Goal: Transaction & Acquisition: Purchase product/service

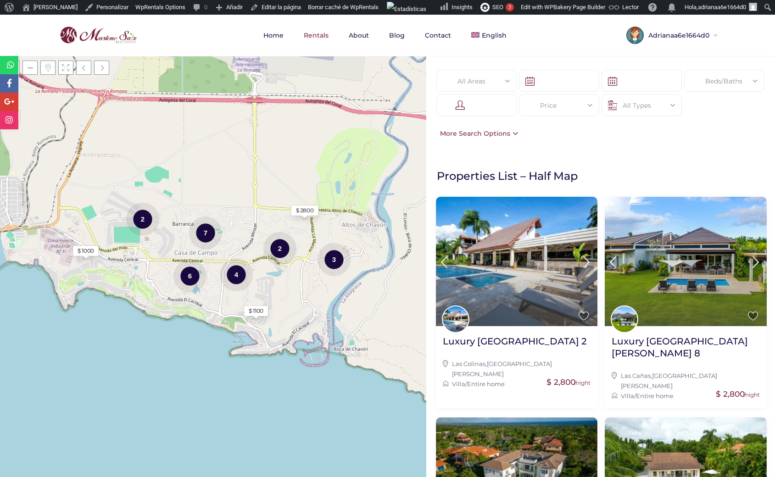
click at [475, 107] on div at bounding box center [476, 105] width 80 height 22
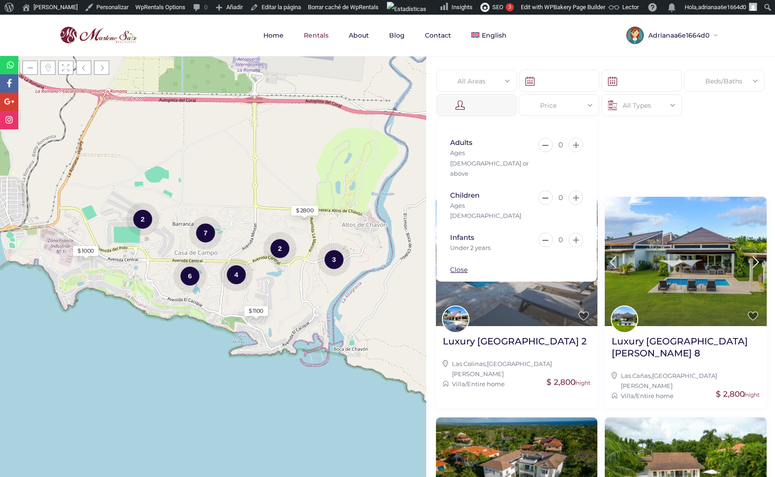
click at [476, 107] on div at bounding box center [476, 105] width 80 height 22
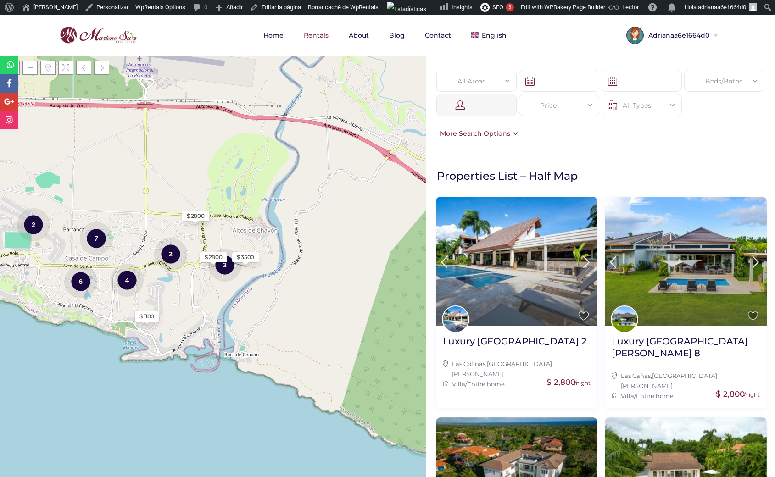
click at [573, 156] on div "All Areas All Areas Beds/Baths Beds 1 2 3 4 5 6+ Baths 1 2 3 4 5 6+ Reset Done …" at bounding box center [600, 266] width 349 height 421
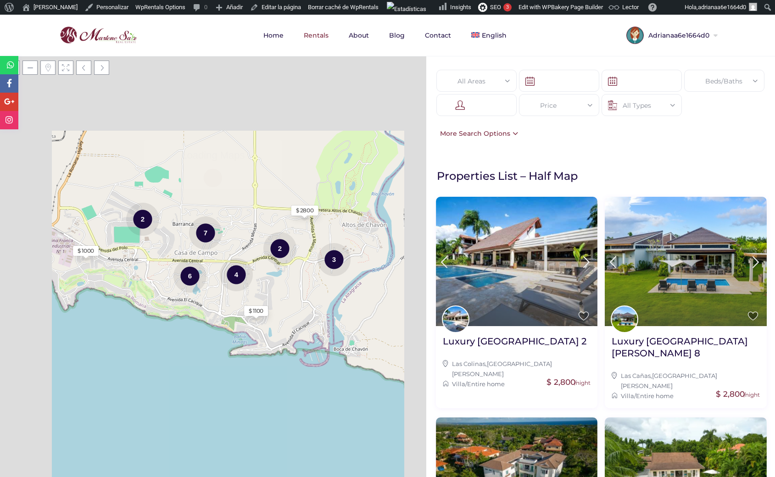
click at [488, 82] on div "All Areas" at bounding box center [477, 81] width 66 height 22
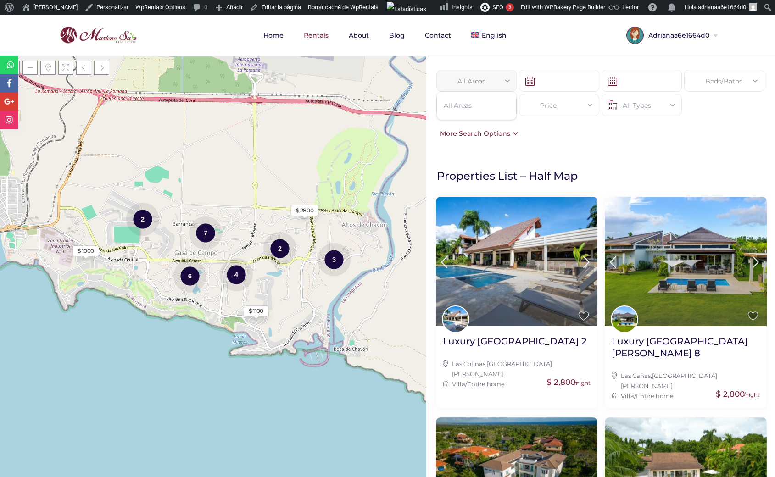
click at [488, 82] on div "All Areas" at bounding box center [477, 81] width 66 height 22
click at [491, 111] on div at bounding box center [476, 105] width 80 height 22
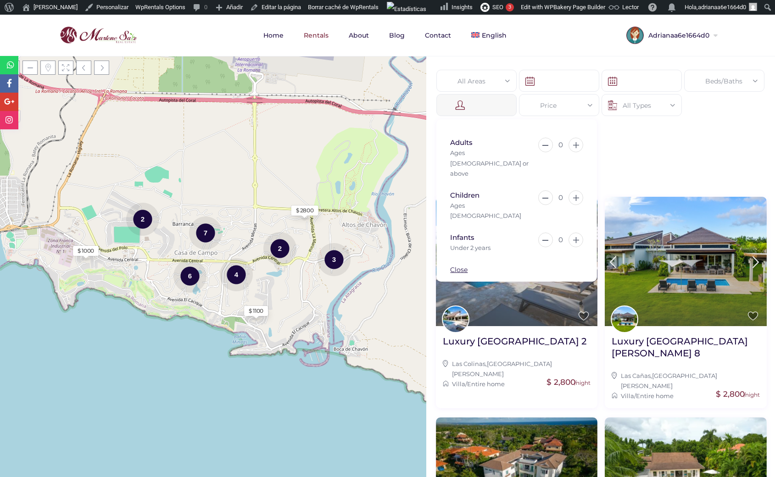
click at [597, 128] on div "Adults Ages 13 or above 0 Children Ages 2 to 12 0 Infants Under 2 years 0" at bounding box center [516, 200] width 161 height 162
click at [626, 133] on div "All Areas All Areas Beds/Baths Beds 1 2 3 4 5 6+ Baths 1 2 3 4 5 6+ Reset Done …" at bounding box center [600, 104] width 349 height 97
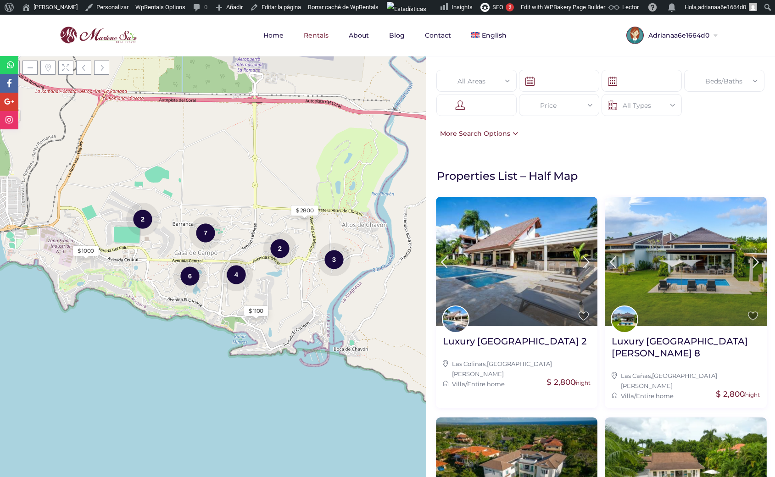
click at [729, 85] on div "Beds/Baths" at bounding box center [724, 81] width 66 height 22
click at [728, 79] on div "Beds/Baths" at bounding box center [724, 81] width 66 height 22
drag, startPoint x: 704, startPoint y: 100, endPoint x: 755, endPoint y: 113, distance: 52.9
click at [704, 100] on form "All Areas All Areas Beds/Baths Beds 1 2 3 4 5 6+ Baths 1 2 3 4 5 6+ Reset Done …" at bounding box center [600, 99] width 330 height 59
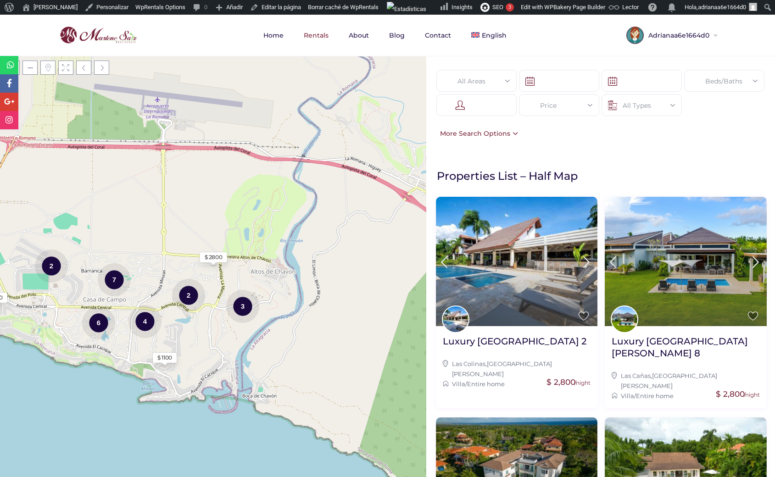
click at [623, 154] on div "All Areas All Areas Beds/Baths Beds 1 2 3 4 5 6+ Baths 1 2 3 4 5 6+ Reset Done …" at bounding box center [600, 266] width 349 height 421
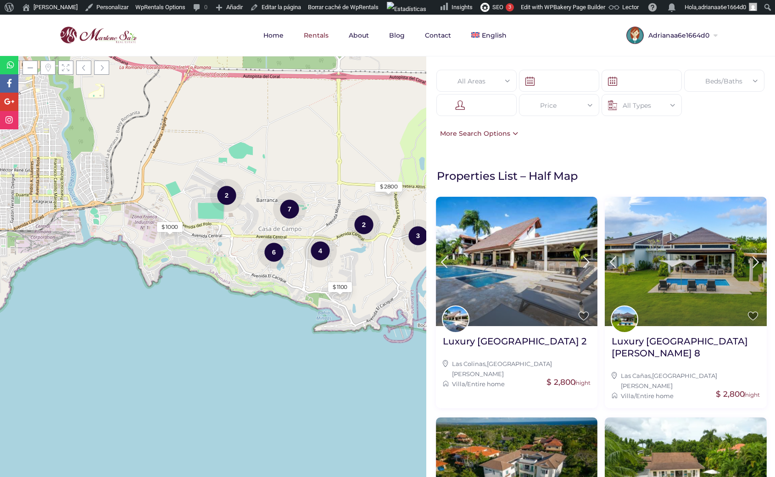
drag, startPoint x: 199, startPoint y: 161, endPoint x: 289, endPoint y: 146, distance: 91.5
click at [289, 146] on div "Loading Maps $ 1000 $ 1100 $ 2800 2 4 6 7 2 3 + − Leaflet | © OpenStreetMap con…" at bounding box center [213, 266] width 426 height 421
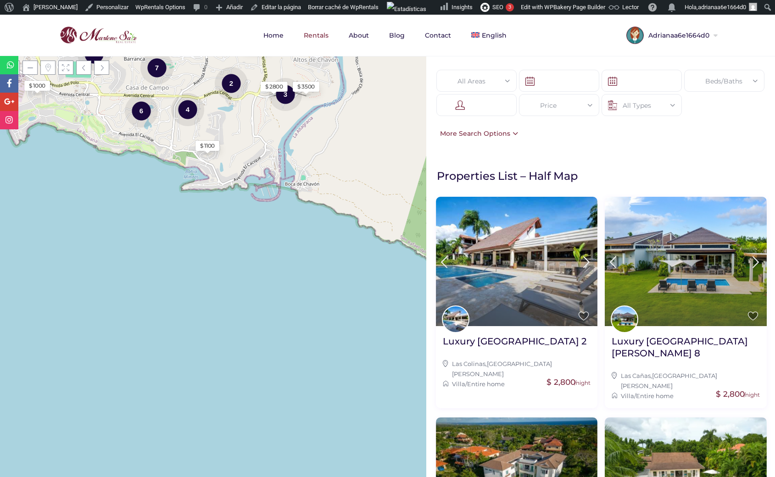
drag, startPoint x: 55, startPoint y: 283, endPoint x: 28, endPoint y: 123, distance: 161.9
click at [28, 123] on div "Loading Maps $ 1000 $ 1100 $ 2800 2 4 6 7 2 3 $ 3500 $ 2800 + − Leaflet | © Ope…" at bounding box center [213, 266] width 426 height 421
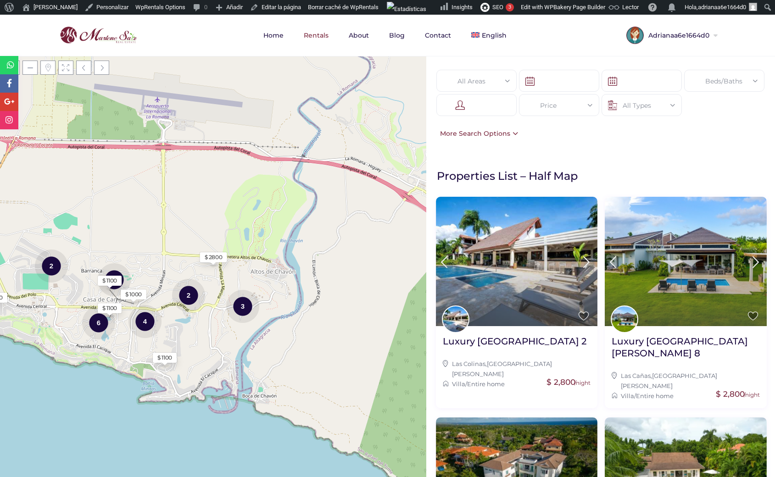
click at [583, 149] on div "All Areas All Areas Beds/Baths Beds 1 2 3 4 5 6+ Baths 1 2 3 4 5 6+ Reset Done …" at bounding box center [600, 104] width 349 height 97
click at [582, 145] on div "All Areas All Areas Beds/Baths Beds 1 2 3 4 5 6+ Baths 1 2 3 4 5 6+ Reset Done …" at bounding box center [600, 104] width 349 height 97
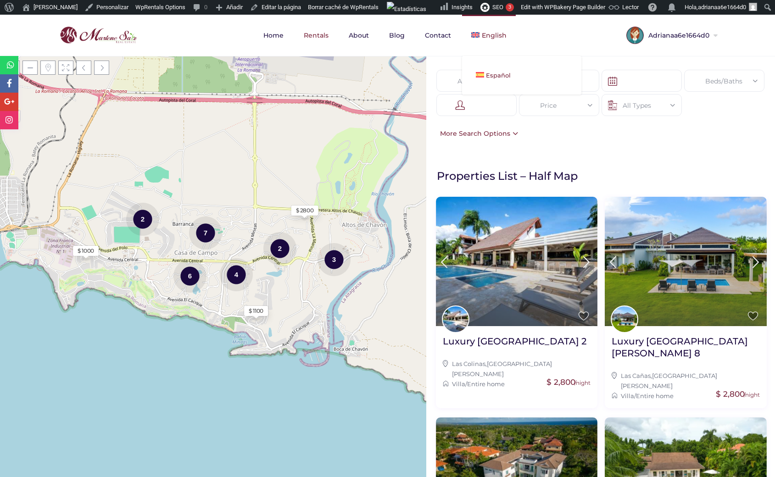
click at [493, 74] on span "Español" at bounding box center [498, 75] width 25 height 7
click at [574, 140] on div "All Areas All Areas Beds/Baths Beds 1 2 3 4 5 6+ Baths 1 2 3 4 5 6+ Reset Done …" at bounding box center [600, 104] width 349 height 97
click at [488, 83] on link "Español" at bounding box center [521, 75] width 119 height 20
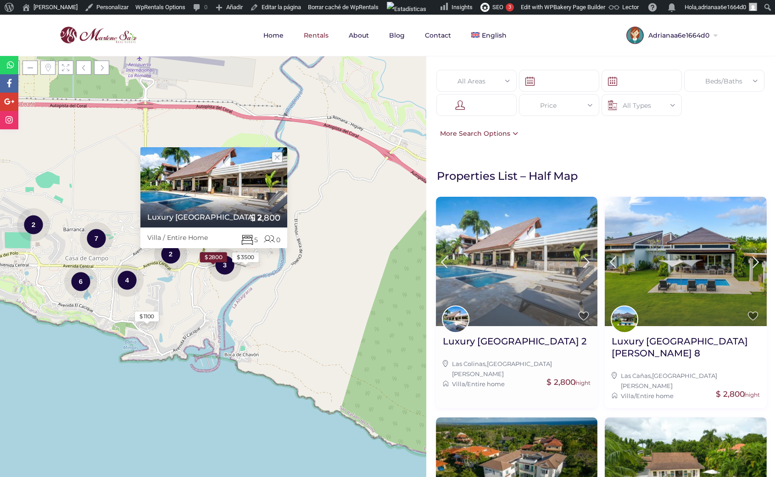
click at [485, 290] on img at bounding box center [517, 261] width 162 height 129
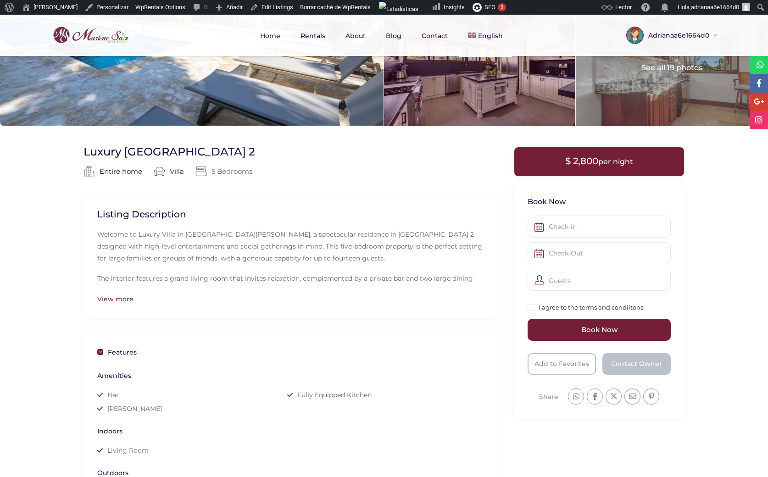
scroll to position [127, 0]
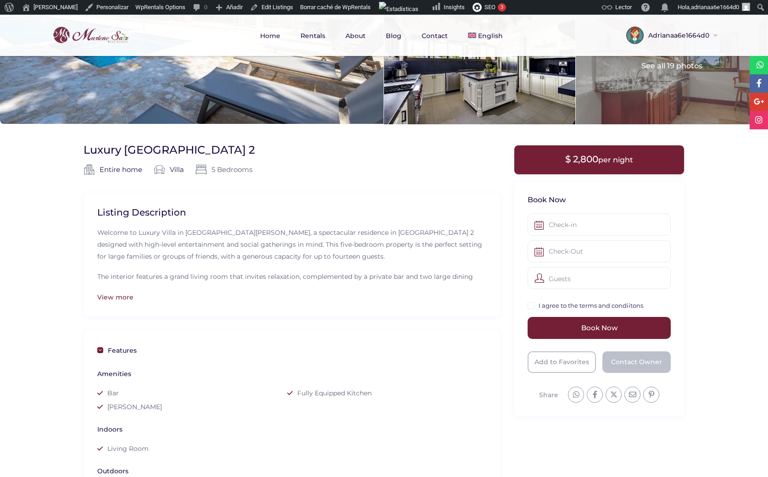
click at [563, 280] on div "Guests" at bounding box center [598, 278] width 143 height 22
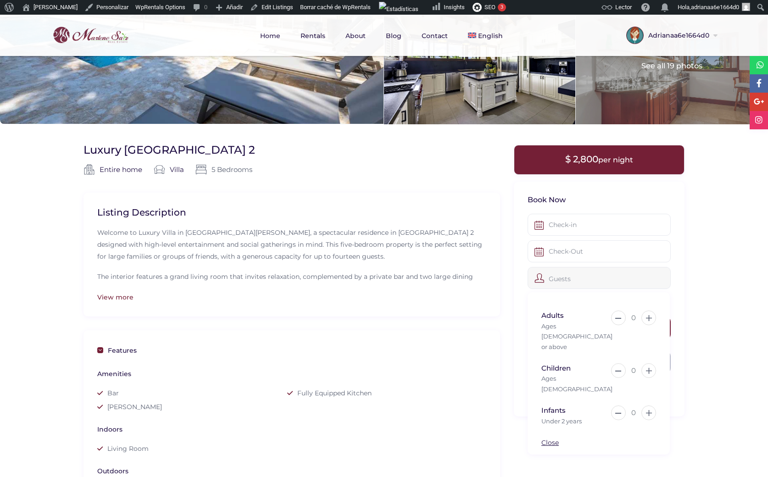
click at [633, 317] on div "0" at bounding box center [633, 317] width 5 height 15
click at [633, 316] on div "0" at bounding box center [633, 317] width 5 height 15
click at [645, 316] on button at bounding box center [648, 317] width 15 height 15
click at [649, 315] on button at bounding box center [648, 317] width 15 height 15
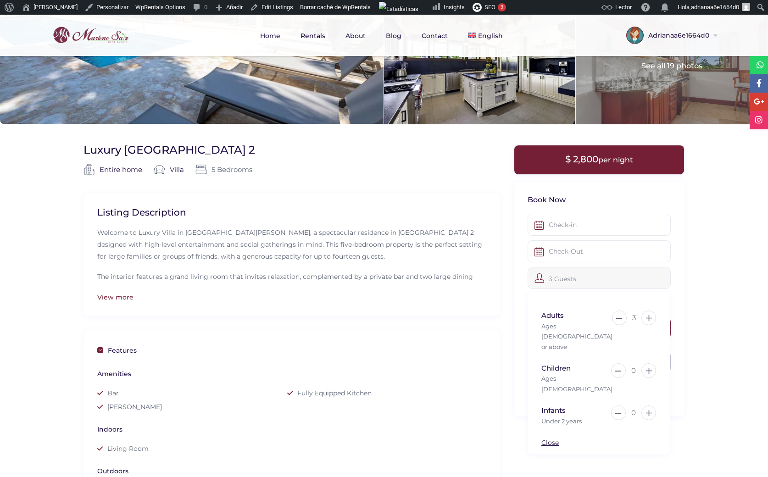
click at [634, 316] on div "3" at bounding box center [634, 317] width 4 height 15
click at [650, 315] on button at bounding box center [648, 317] width 15 height 15
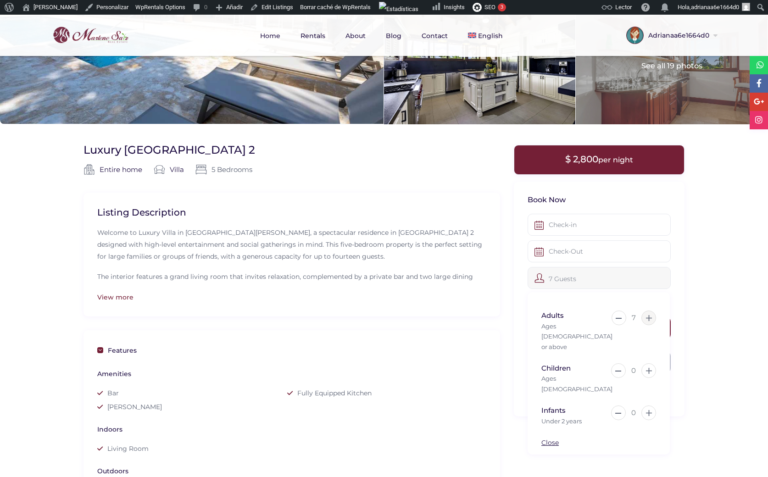
click at [650, 315] on button at bounding box center [648, 317] width 15 height 15
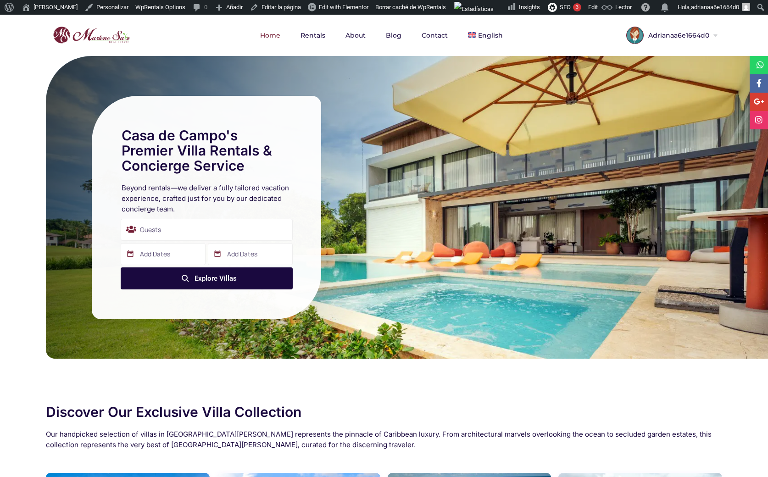
click at [186, 228] on div "Guests" at bounding box center [207, 230] width 172 height 22
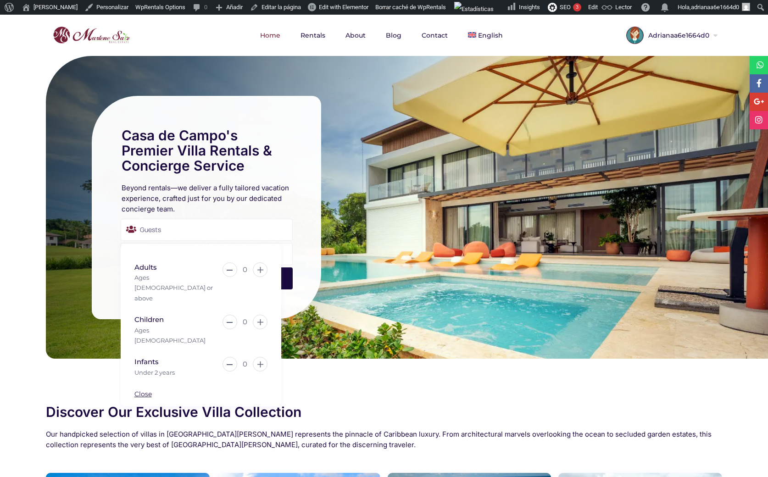
click at [186, 228] on div "Guests" at bounding box center [207, 230] width 172 height 22
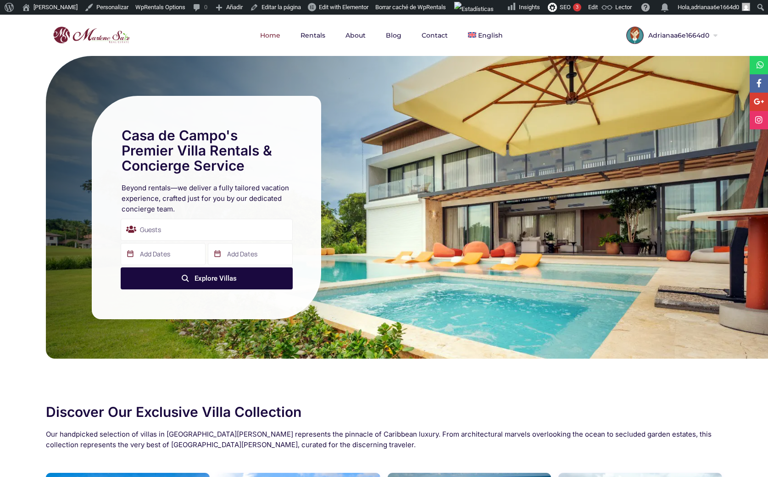
click at [202, 230] on div "Guests" at bounding box center [207, 230] width 172 height 22
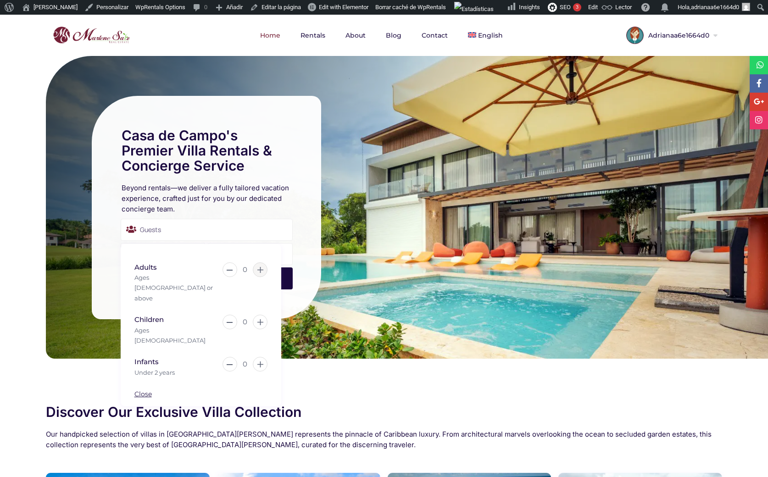
click at [258, 272] on icon at bounding box center [260, 270] width 6 height 6
click at [229, 272] on button at bounding box center [230, 269] width 15 height 15
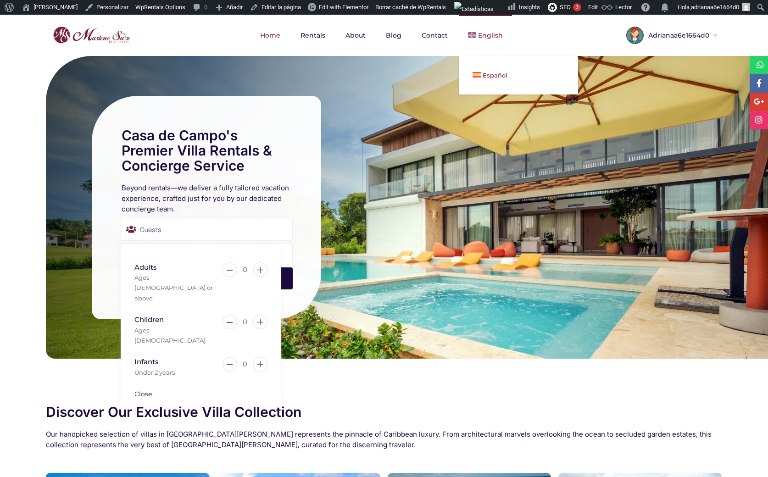
click at [491, 71] on link "Español" at bounding box center [518, 75] width 119 height 20
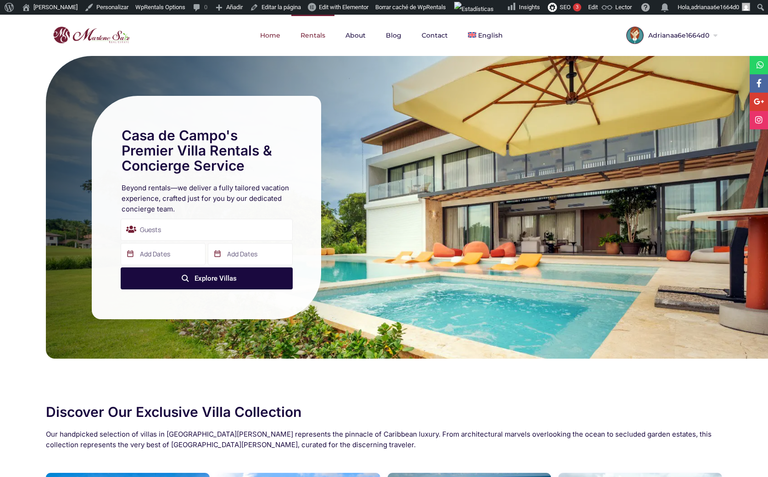
click at [303, 38] on link "Rentals" at bounding box center [312, 35] width 43 height 41
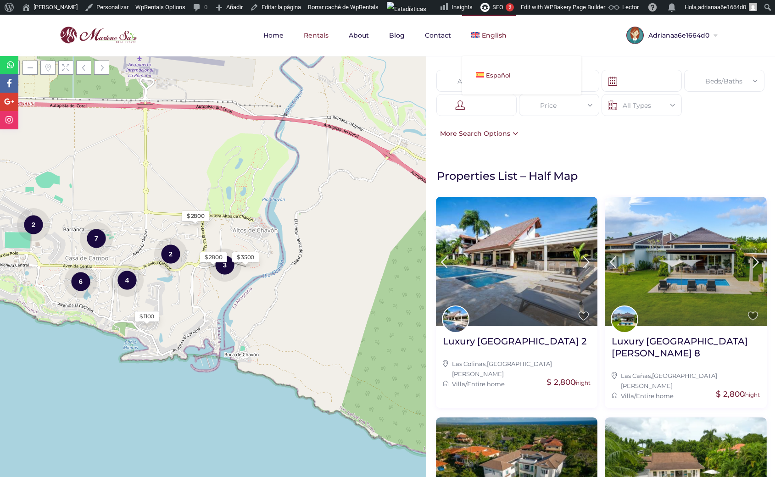
click at [487, 76] on span "Español" at bounding box center [498, 75] width 25 height 7
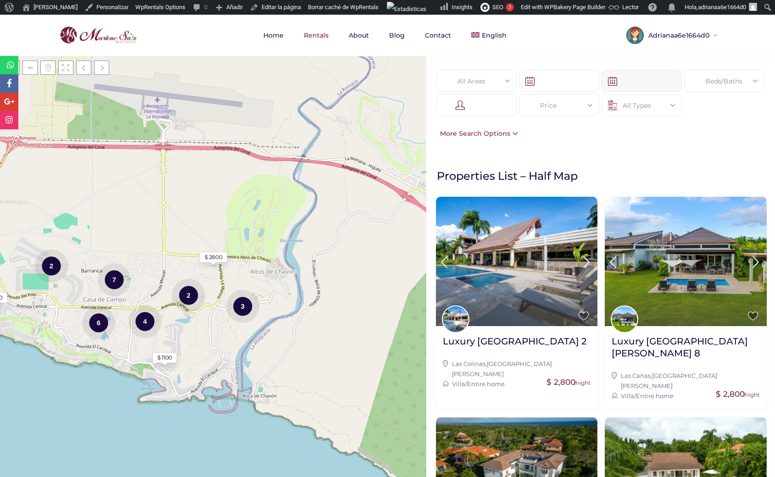
click at [650, 85] on input "text" at bounding box center [641, 81] width 80 height 22
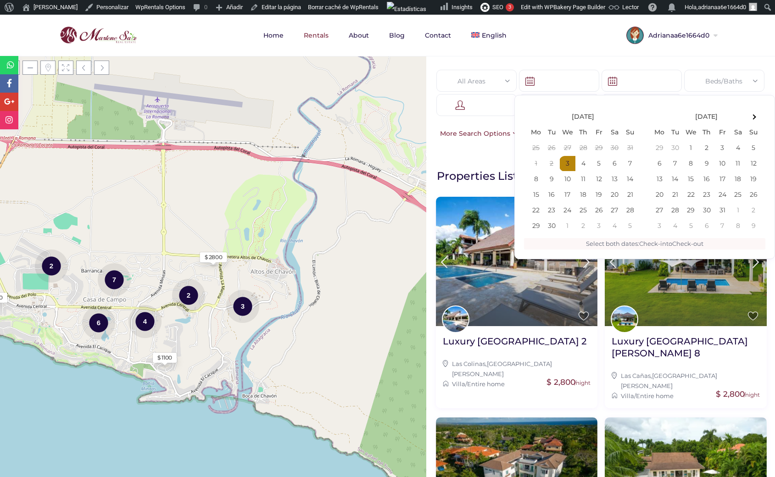
click at [579, 43] on nav "Home Rentals About Blog Contact English Español" at bounding box center [387, 35] width 697 height 41
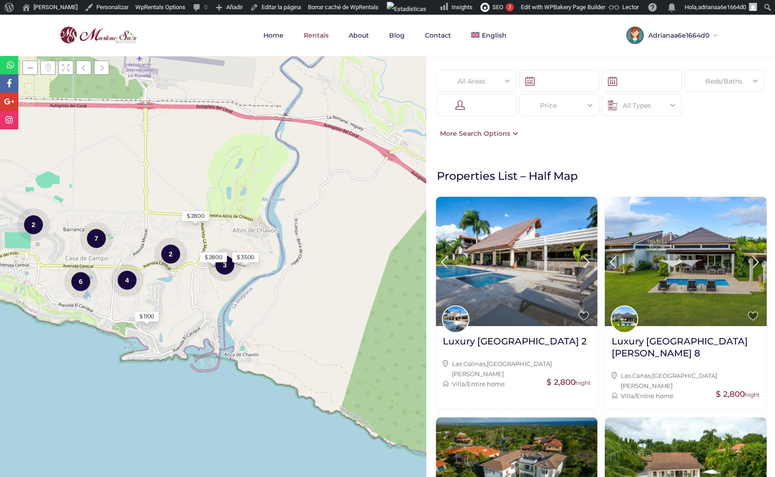
click at [560, 151] on div "All Areas All Areas Beds/Baths Beds 1 2 3 4 5 6+ Baths 1 2 3 4 5 6+ Reset Done …" at bounding box center [600, 104] width 349 height 97
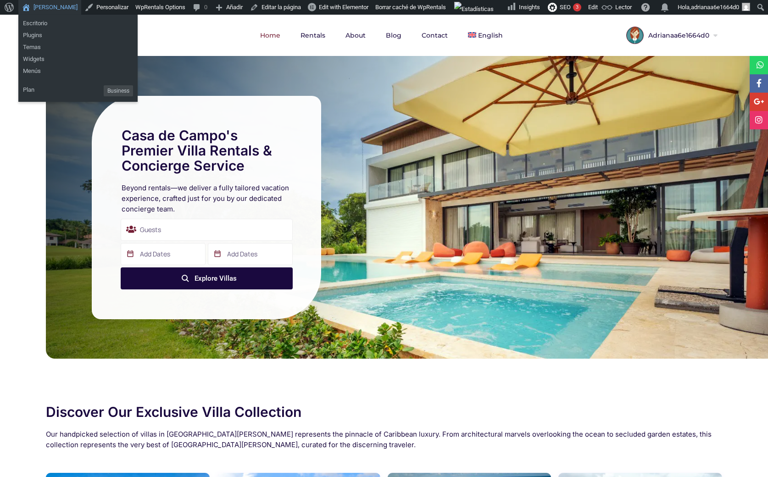
click at [49, 7] on link "[PERSON_NAME]" at bounding box center [49, 7] width 63 height 15
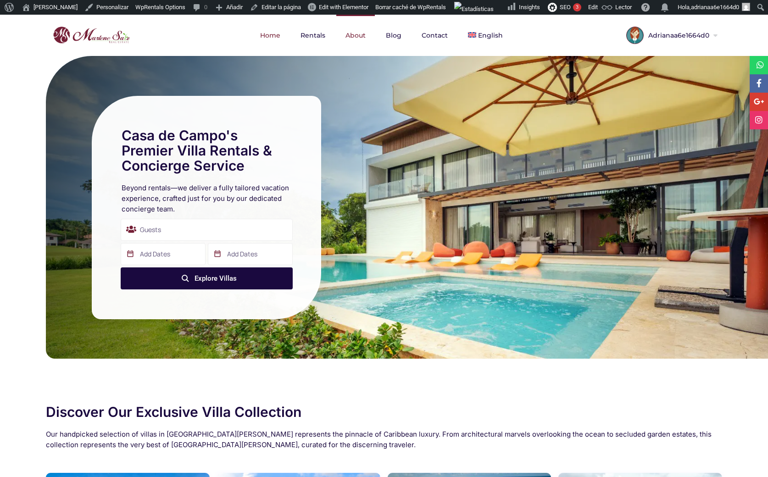
click at [350, 32] on link "About" at bounding box center [355, 35] width 39 height 41
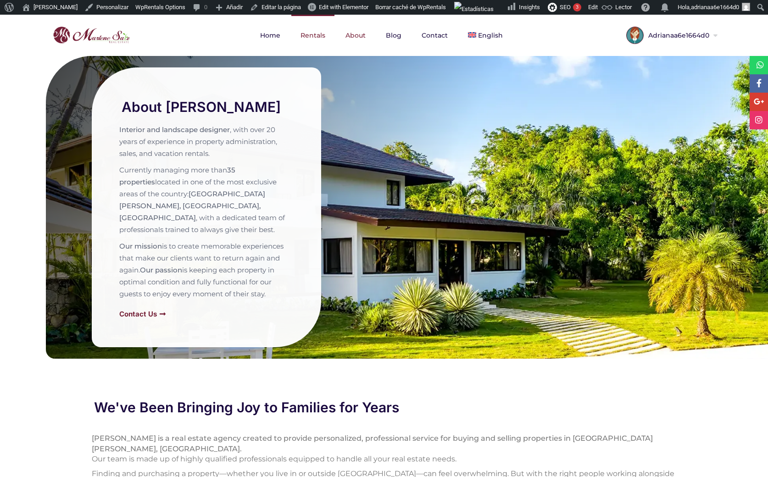
click at [325, 34] on link "Rentals" at bounding box center [312, 35] width 43 height 41
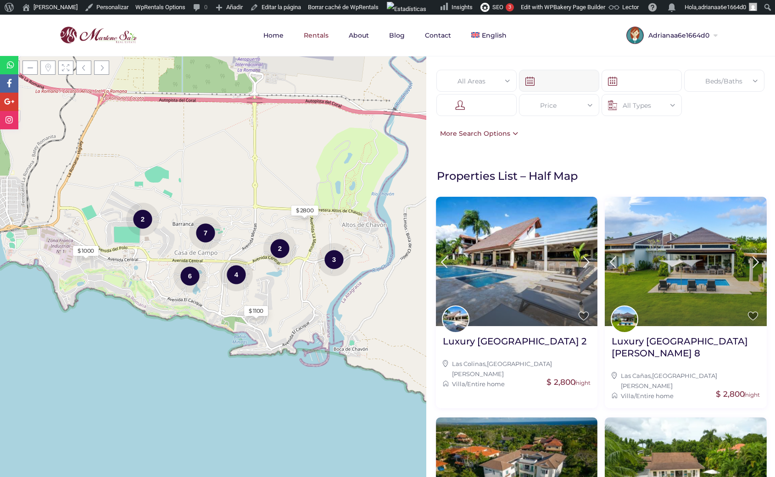
click at [557, 82] on input "text" at bounding box center [559, 81] width 80 height 22
click at [511, 67] on div "All Areas All Areas Beds/Baths Beds 1 2 3 4 5 6+ Baths 1 2 3 4 5 6+ Reset Done …" at bounding box center [600, 104] width 349 height 97
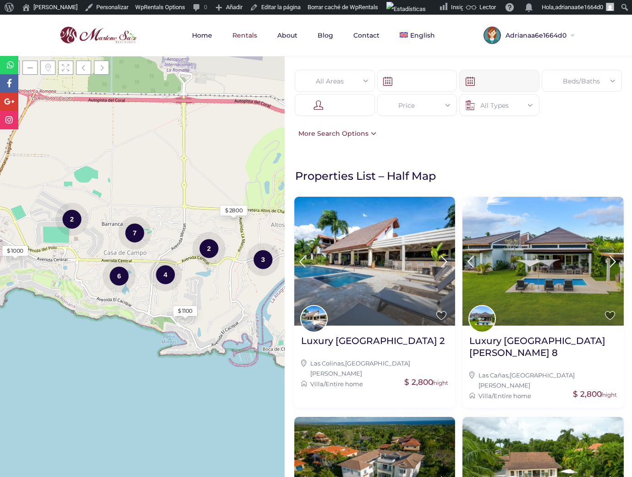
click at [498, 82] on input "text" at bounding box center [500, 81] width 80 height 22
click at [428, 62] on div "All Areas All Areas Beds/Baths Beds 1 2 3 4 5 6+ Baths 1 2 3 4 5 6+ Reset Done …" at bounding box center [459, 104] width 348 height 97
click at [583, 80] on div "Beds/Baths" at bounding box center [582, 81] width 66 height 22
click at [565, 80] on div "Beds/Baths" at bounding box center [582, 81] width 66 height 22
click at [328, 106] on div at bounding box center [335, 105] width 80 height 22
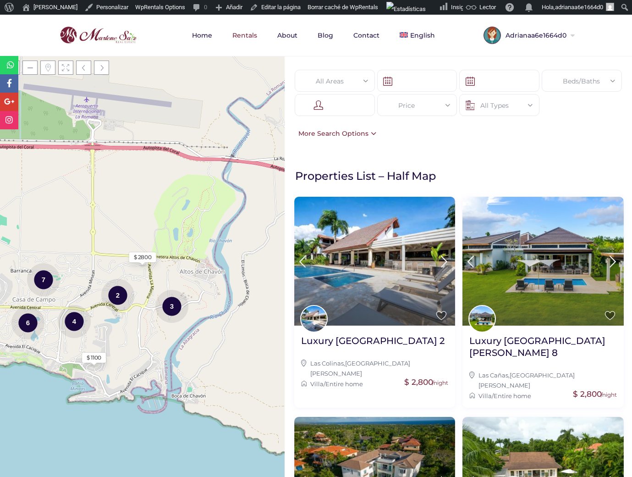
click at [371, 133] on div "More Search Options" at bounding box center [335, 133] width 83 height 10
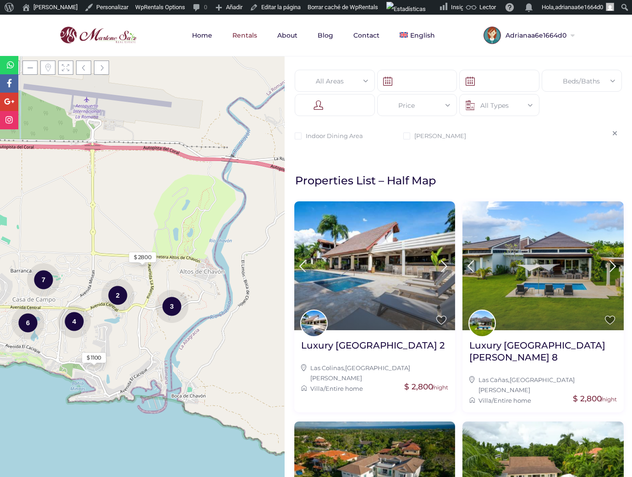
click at [613, 131] on icon at bounding box center [615, 133] width 5 height 6
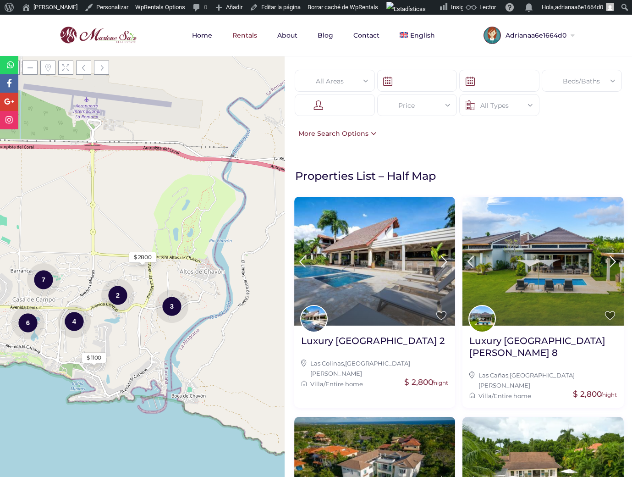
click at [376, 132] on div "All Areas All Areas Beds/Baths Beds 1 2 3 4 5 6+ Baths 1 2 3 4 5 6+ Reset Done …" at bounding box center [459, 104] width 348 height 97
click at [365, 131] on div "More Search Options" at bounding box center [335, 133] width 83 height 10
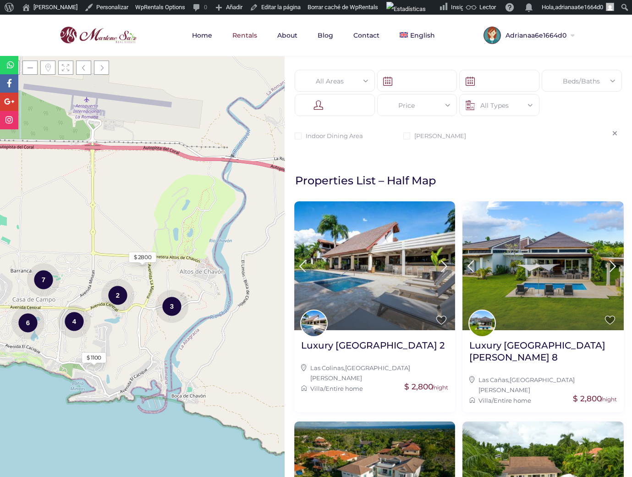
click at [613, 133] on icon at bounding box center [615, 133] width 5 height 6
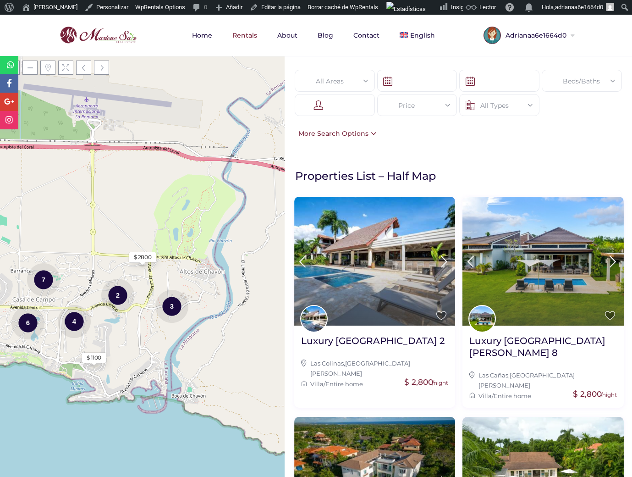
click at [370, 131] on div "More Search Options" at bounding box center [335, 133] width 83 height 10
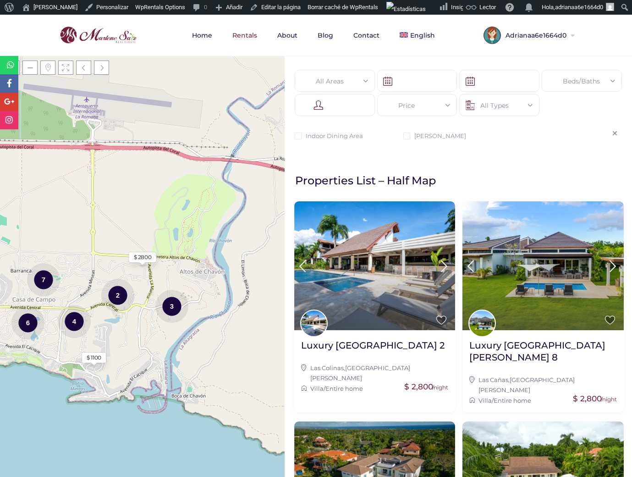
click at [613, 133] on icon at bounding box center [615, 133] width 5 height 6
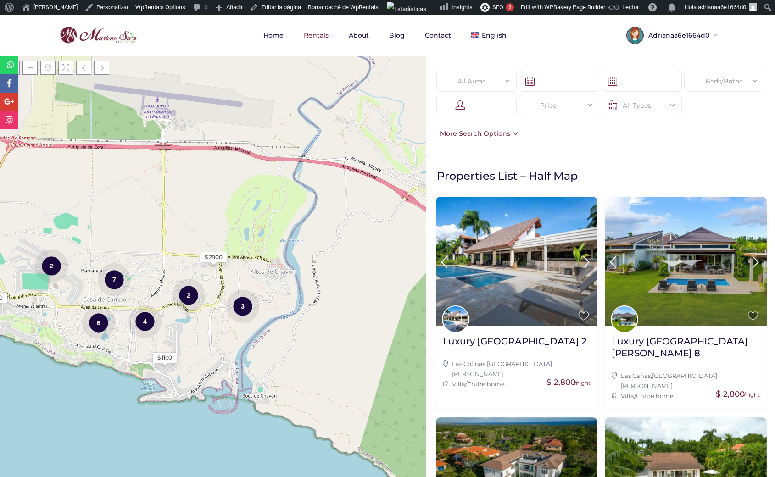
click at [594, 152] on div "All Areas All Areas Beds/Baths Beds 1 2 3 4 5 6+ Baths 1 2 3 4 5 6+ Reset Done …" at bounding box center [600, 104] width 349 height 97
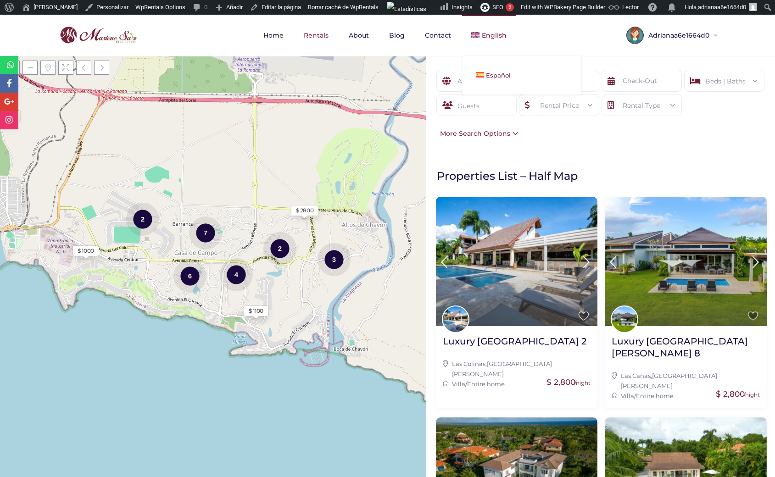
click at [493, 74] on span "Español" at bounding box center [498, 75] width 25 height 7
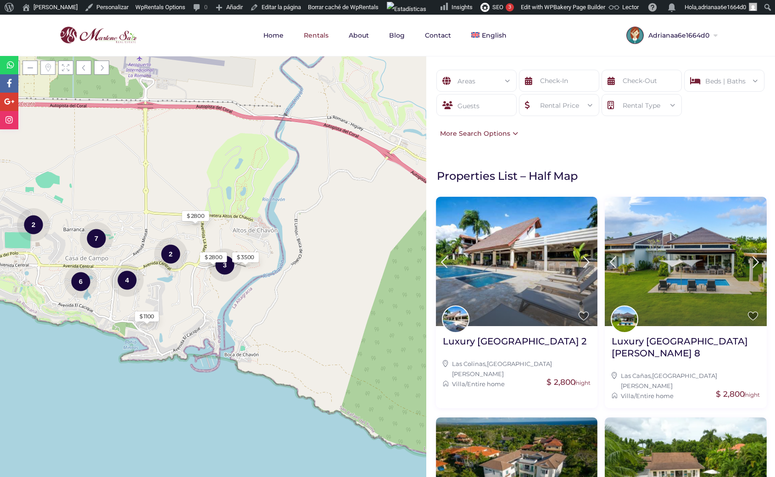
click at [577, 145] on div "Areas All Areas Beds | Baths Beds 1 2 3 4 5 6+ Baths 1 2 3 4 5 6+ Reset Done Gu…" at bounding box center [600, 104] width 349 height 97
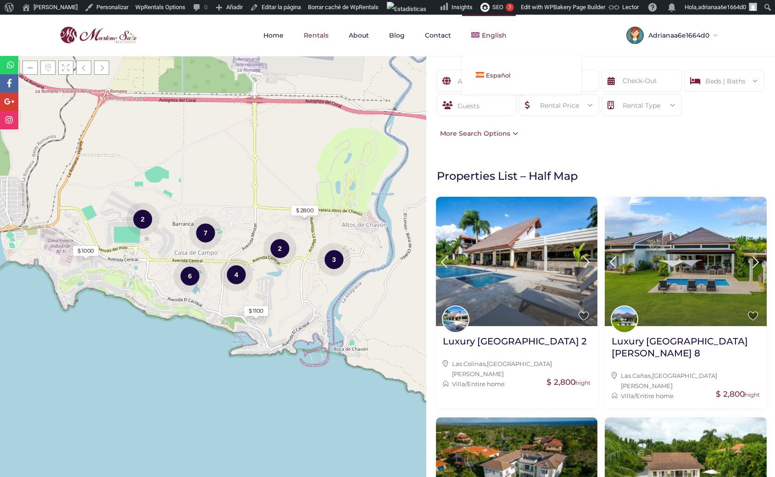
click at [500, 71] on link "Español" at bounding box center [521, 75] width 119 height 20
click at [477, 82] on div "Areas" at bounding box center [477, 81] width 66 height 22
click at [570, 147] on div "Areas All Areas Beds | Baths Beds 1 2 3 4 5 6+ Baths 1 2 3 4 5 6+ Reset Done Gu…" at bounding box center [600, 104] width 349 height 97
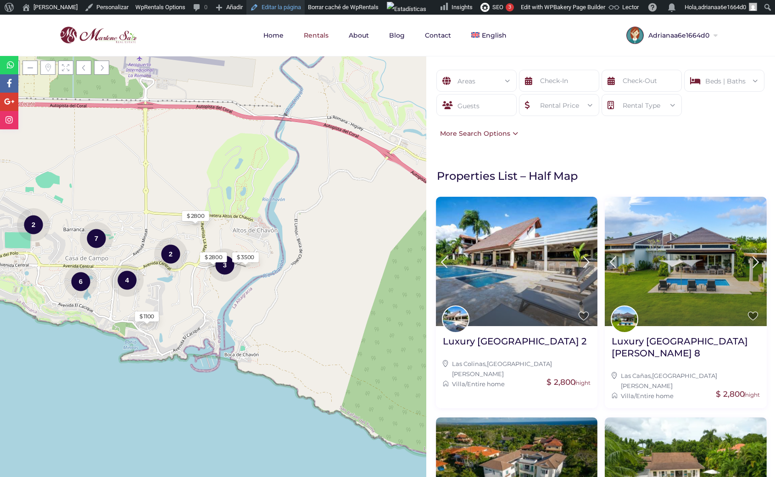
click at [270, 8] on link "Editar la página" at bounding box center [275, 7] width 58 height 15
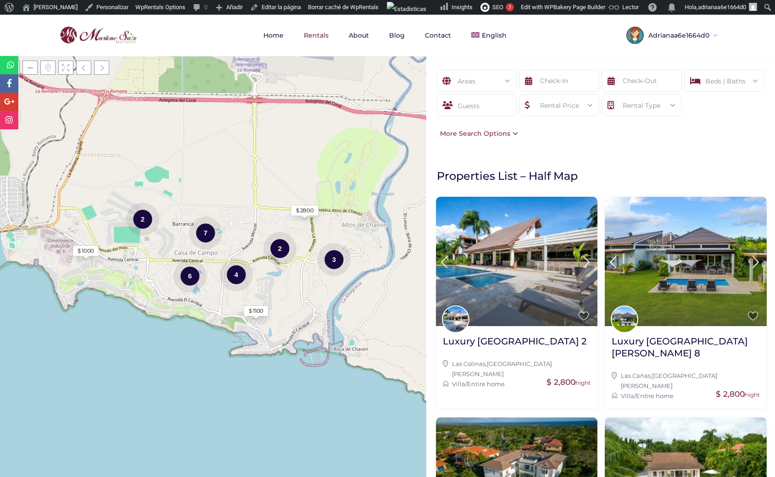
click at [484, 83] on div "Areas" at bounding box center [477, 81] width 66 height 22
click at [482, 83] on div "Areas" at bounding box center [477, 81] width 66 height 22
click at [485, 83] on div "Areas" at bounding box center [477, 81] width 66 height 22
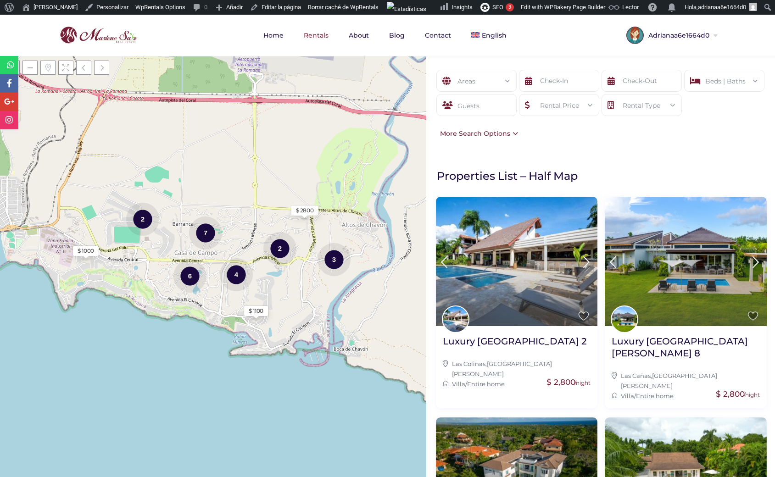
click at [487, 81] on div "Areas" at bounding box center [477, 81] width 66 height 22
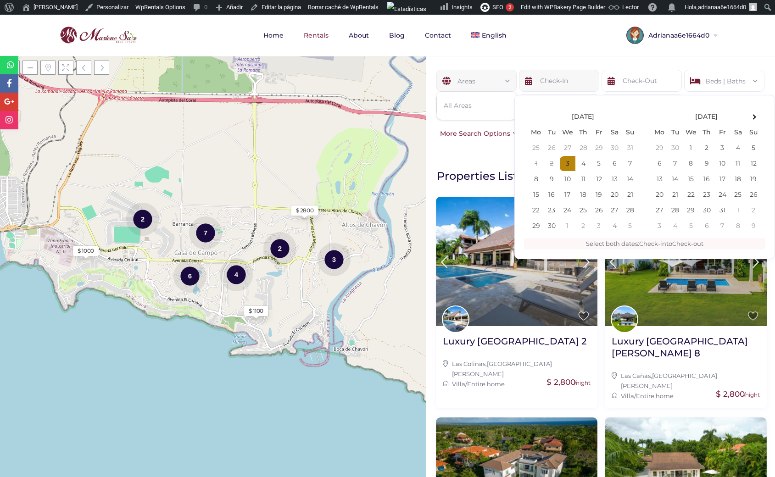
click at [544, 79] on input "text" at bounding box center [559, 81] width 80 height 22
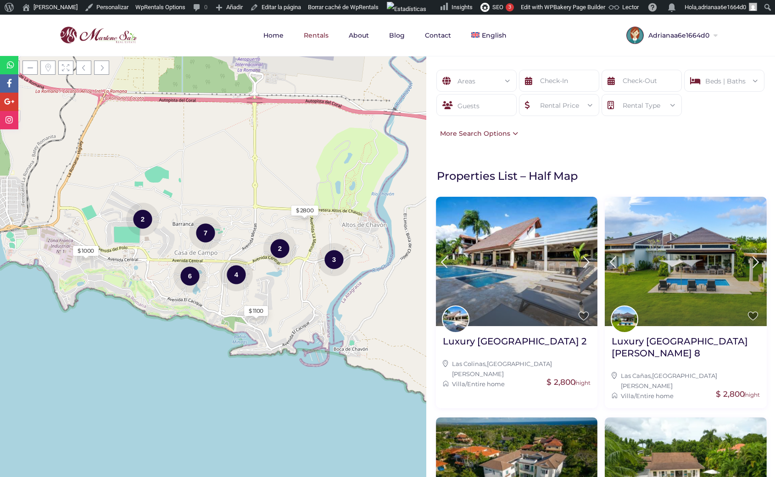
click at [473, 75] on div "Areas" at bounding box center [477, 81] width 66 height 22
click at [527, 57] on div "Areas All Areas Beds | Baths Beds 1 2 3 4 5 6+ Baths 1 2 3 4 5 6+ Reset Done Gu…" at bounding box center [600, 104] width 349 height 97
click at [577, 149] on div "Areas All Areas Beds | Baths Beds 1 2 3 4 5 6+ Baths 1 2 3 4 5 6+ Reset Done Gu…" at bounding box center [600, 104] width 349 height 97
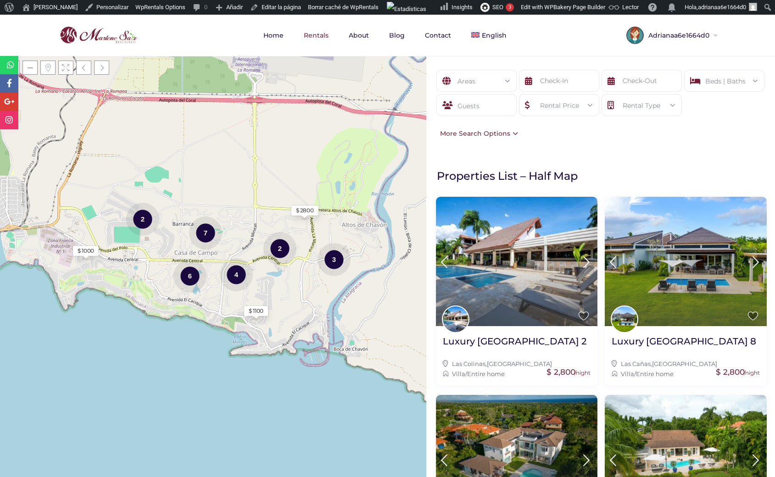
click at [475, 83] on div "Areas" at bounding box center [477, 81] width 66 height 22
click at [559, 139] on div "Areas All Areas [GEOGRAPHIC_DATA][PERSON_NAME] (0) [GEOGRAPHIC_DATA][PERSON_NAM…" at bounding box center [600, 104] width 349 height 97
click at [488, 81] on div "Areas" at bounding box center [477, 81] width 66 height 22
click at [489, 72] on span "Español" at bounding box center [498, 75] width 25 height 7
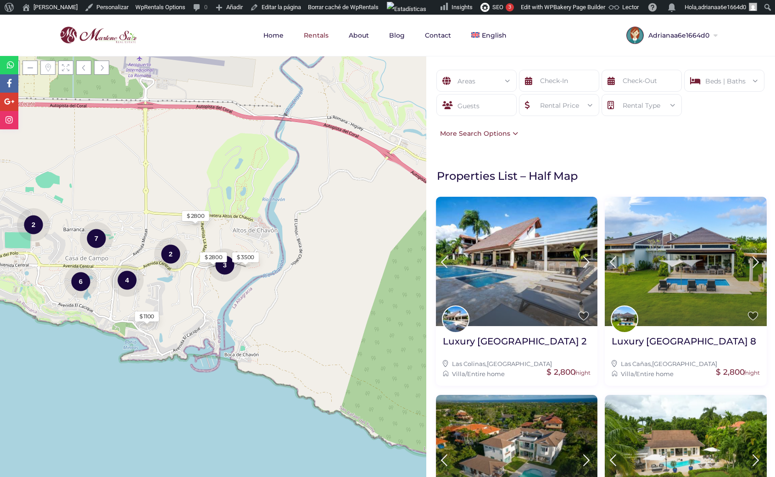
click at [506, 135] on div "More Search Options" at bounding box center [476, 133] width 83 height 10
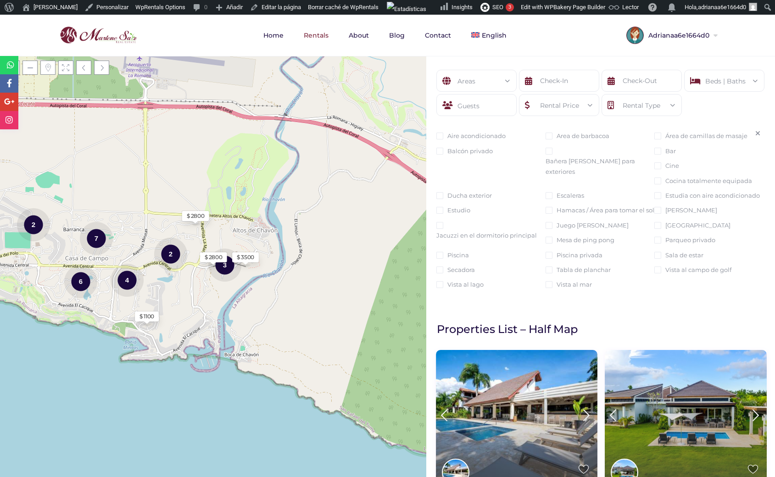
click at [563, 149] on div "Bañera de [PERSON_NAME] para exteriores" at bounding box center [599, 161] width 109 height 31
click at [559, 161] on label "Bañera de [PERSON_NAME] para exteriores" at bounding box center [599, 166] width 109 height 21
click at [552, 155] on input "Bañera de [PERSON_NAME] para exteriores" at bounding box center [548, 151] width 7 height 7
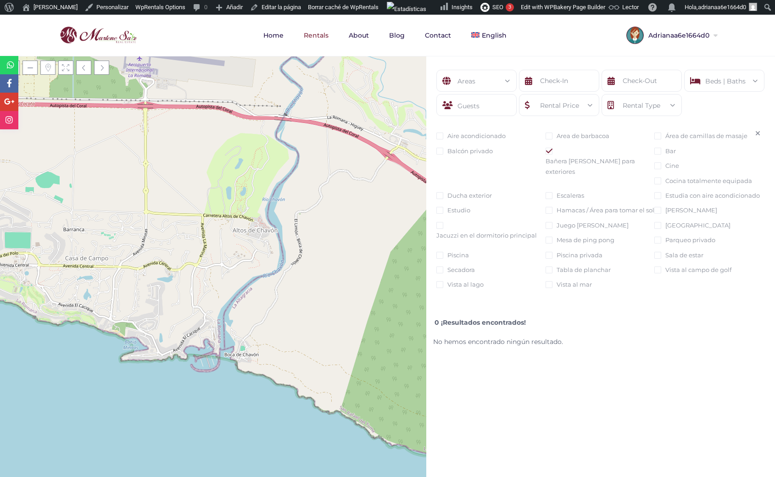
click at [559, 161] on label "Bañera de [PERSON_NAME] para exteriores" at bounding box center [599, 166] width 109 height 21
click at [552, 155] on input "Bañera de [PERSON_NAME] para exteriores" at bounding box center [548, 151] width 7 height 7
checkbox input "false"
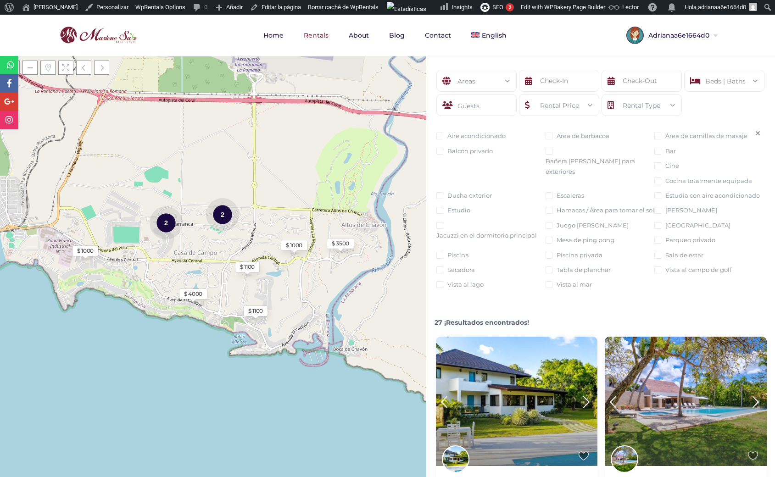
click at [547, 136] on input "Area de barbacoa" at bounding box center [548, 136] width 7 height 7
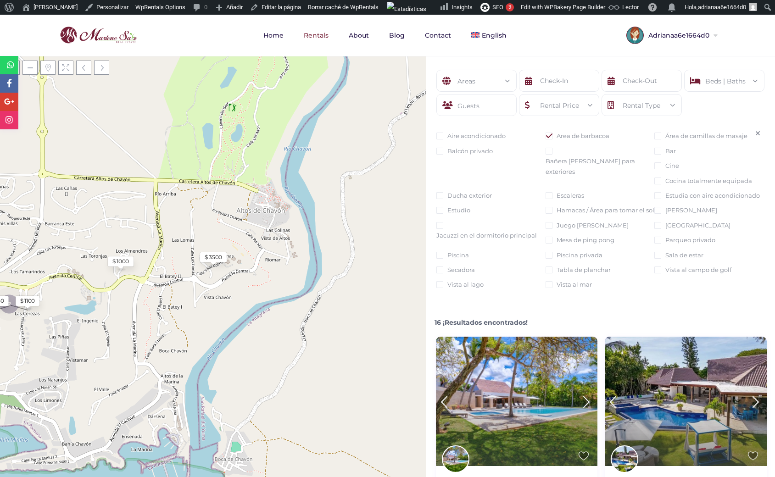
click at [545, 136] on input "Area de barbacoa" at bounding box center [548, 136] width 7 height 7
checkbox input "false"
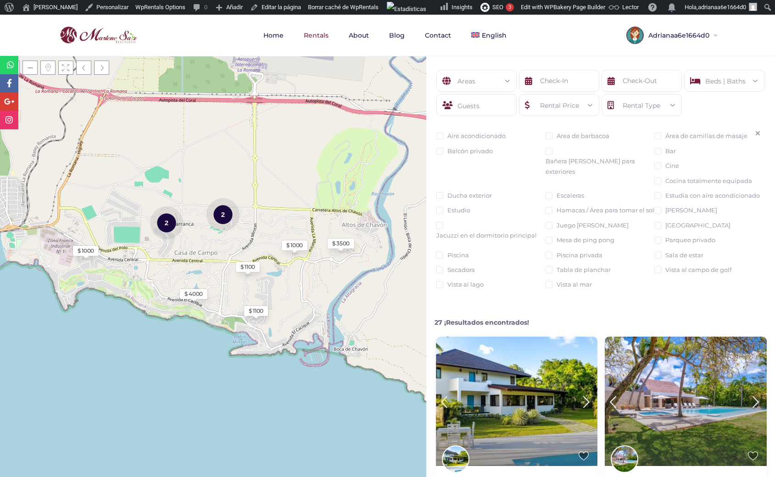
click at [665, 260] on label "Sala de estar" at bounding box center [684, 255] width 38 height 10
click at [654, 259] on input "Sala de estar" at bounding box center [657, 255] width 7 height 7
click at [665, 260] on label "Sala de estar" at bounding box center [684, 255] width 38 height 10
click at [654, 259] on input "Sala de estar" at bounding box center [657, 255] width 7 height 7
checkbox input "false"
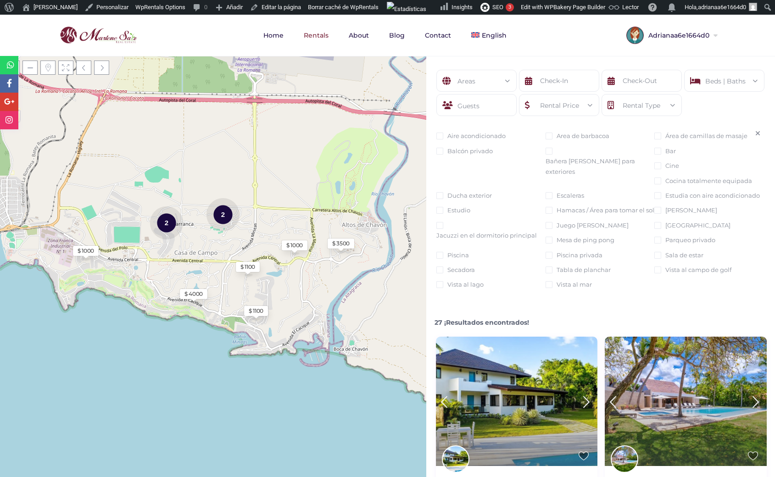
click at [654, 205] on label "Hamacas / Área para tomar el sol" at bounding box center [605, 210] width 98 height 10
click at [552, 207] on input "Hamacas / Área para tomar el sol" at bounding box center [548, 210] width 7 height 7
checkbox input "true"
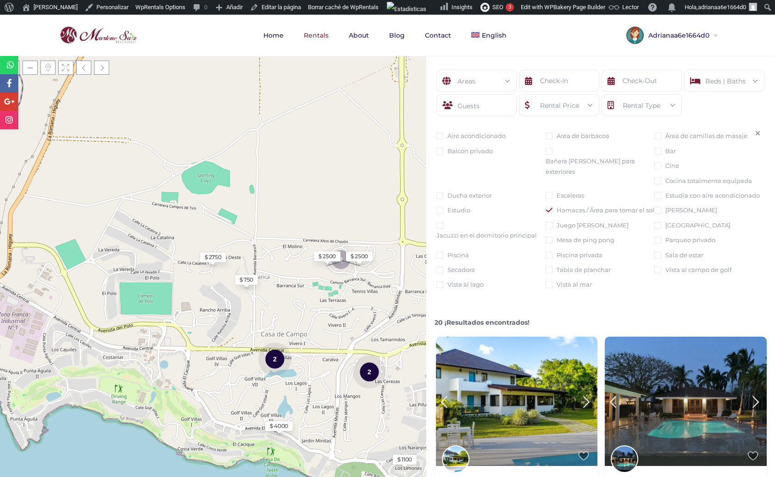
click at [467, 154] on label "Balcón privado" at bounding box center [469, 151] width 45 height 10
click at [443, 154] on input "Balcón privado" at bounding box center [439, 151] width 7 height 7
checkbox input "true"
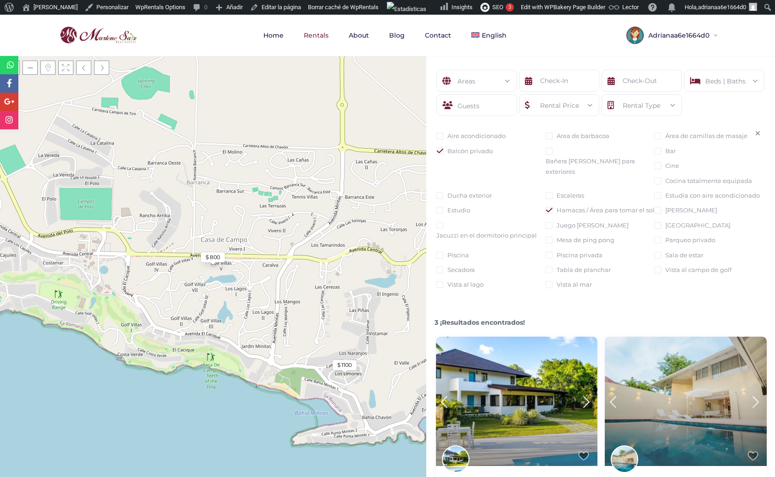
click at [755, 130] on icon at bounding box center [757, 133] width 5 height 6
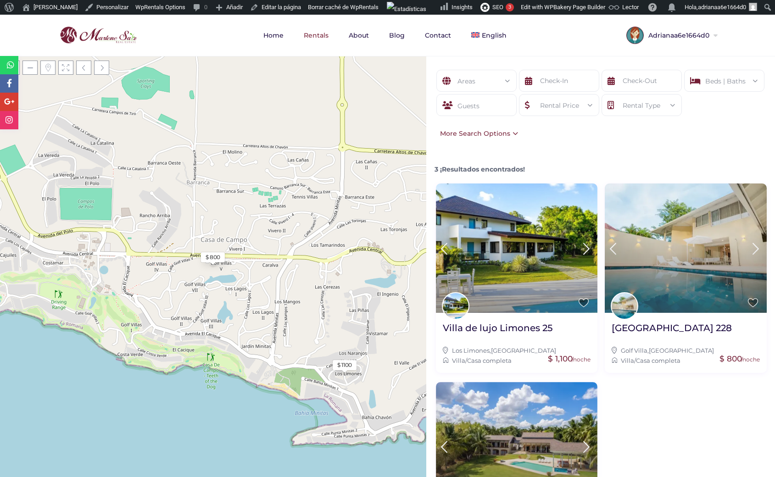
click at [492, 105] on div "Guests" at bounding box center [476, 105] width 80 height 22
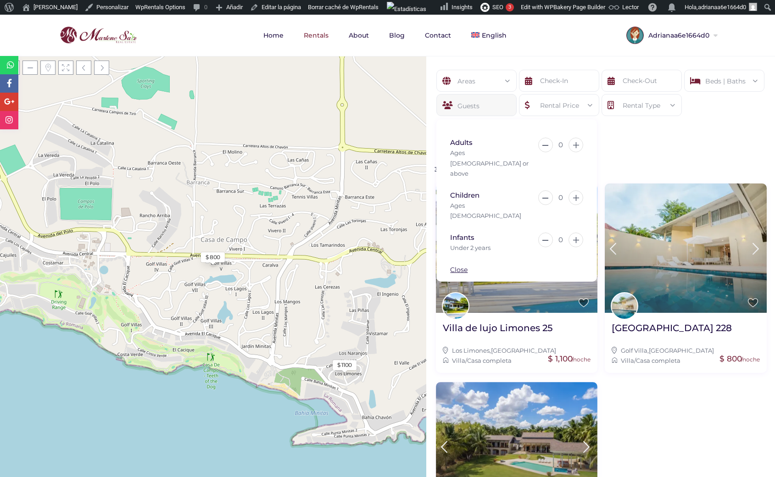
click at [492, 105] on div "Guests" at bounding box center [476, 105] width 80 height 22
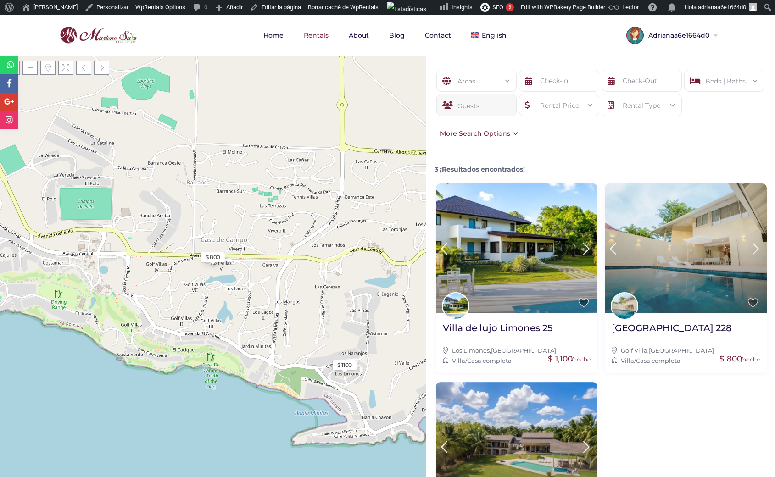
click at [560, 101] on div "Rental Price" at bounding box center [559, 105] width 66 height 22
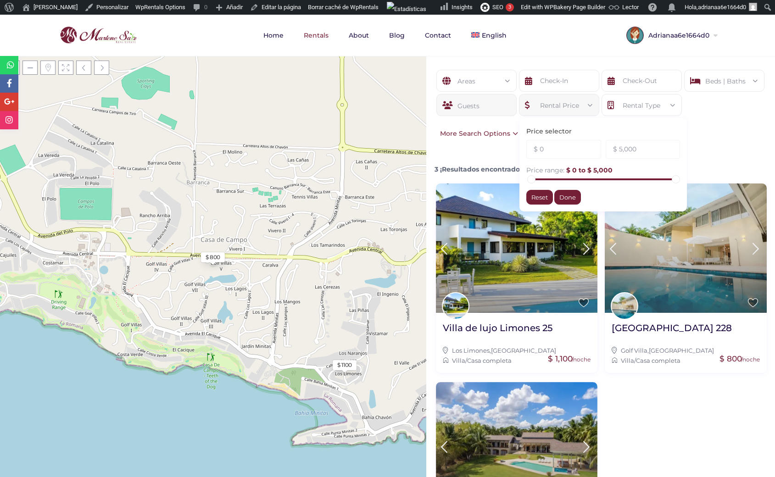
click at [625, 100] on div "Rental Type" at bounding box center [642, 105] width 66 height 22
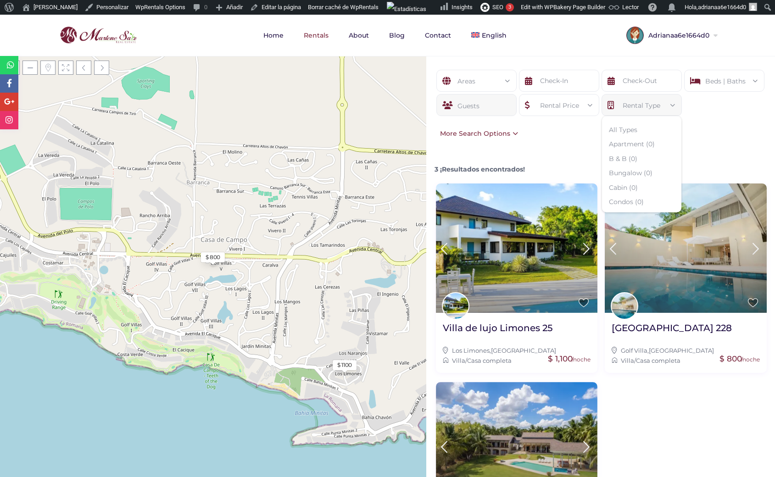
click at [716, 149] on div "Areas All Areas Casa De Campo (0) Casa De Campo (0) Beds | Baths Beds 1 2 3 4 5…" at bounding box center [600, 104] width 349 height 97
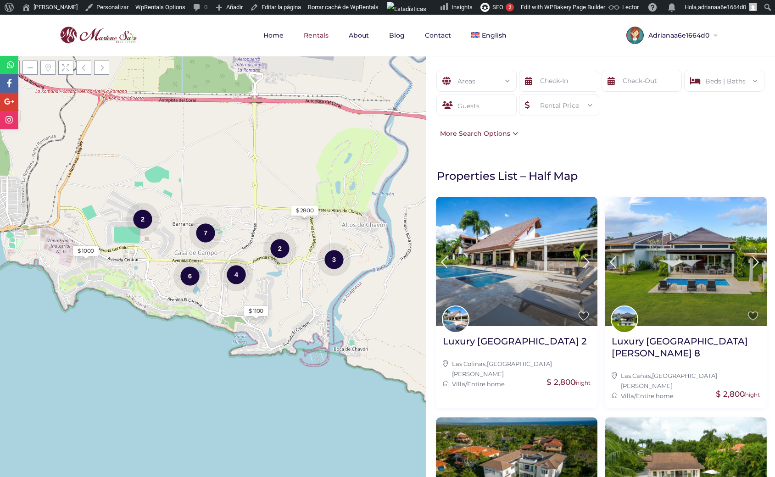
click at [517, 134] on div "Areas All Areas [GEOGRAPHIC_DATA][PERSON_NAME] (0) [GEOGRAPHIC_DATA][PERSON_NAM…" at bounding box center [600, 104] width 349 height 97
drag, startPoint x: 512, startPoint y: 134, endPoint x: 519, endPoint y: 129, distance: 8.5
click at [519, 129] on div "Areas All Areas [GEOGRAPHIC_DATA][PERSON_NAME] (0) [GEOGRAPHIC_DATA][PERSON_NAM…" at bounding box center [600, 104] width 349 height 97
click at [517, 131] on div "Areas All Areas [GEOGRAPHIC_DATA][PERSON_NAME] (0) [GEOGRAPHIC_DATA][PERSON_NAM…" at bounding box center [600, 104] width 349 height 97
click at [512, 134] on div "More Search Options" at bounding box center [476, 133] width 83 height 10
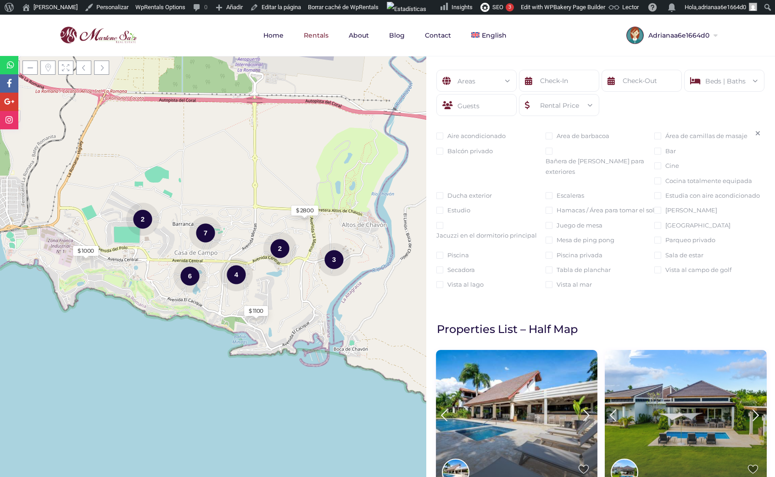
click at [755, 131] on icon at bounding box center [757, 133] width 5 height 6
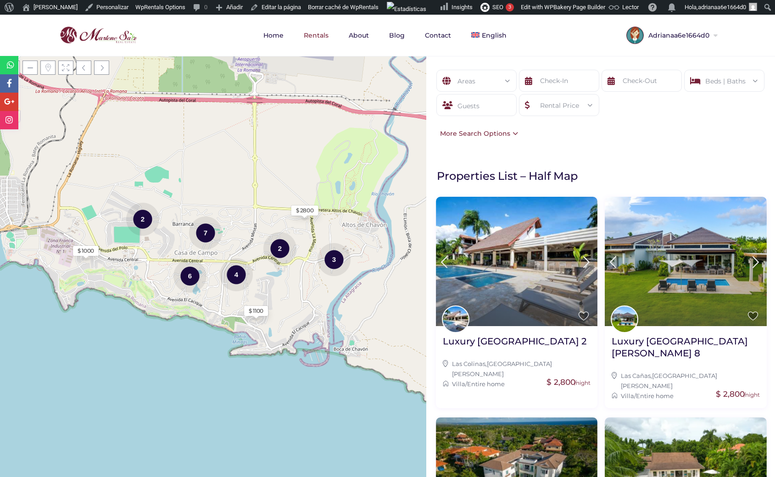
click at [499, 84] on div "Areas" at bounding box center [477, 81] width 66 height 22
click at [485, 81] on div "Areas" at bounding box center [477, 81] width 66 height 22
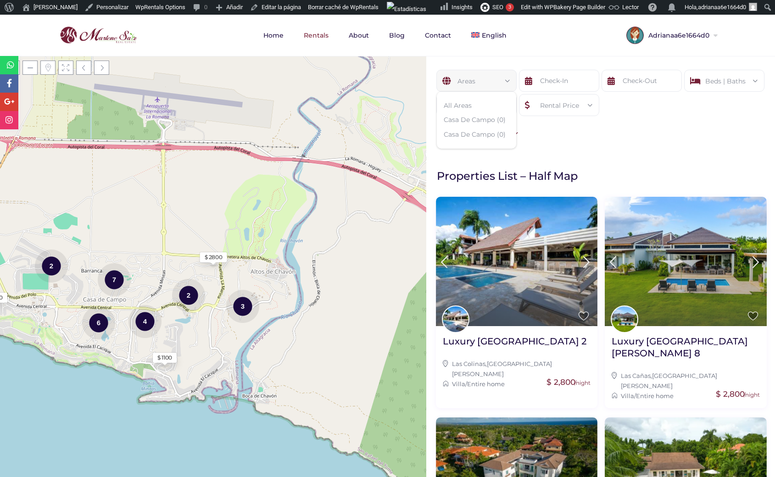
click at [600, 151] on div "Areas All Areas [GEOGRAPHIC_DATA][PERSON_NAME] (0) [GEOGRAPHIC_DATA][PERSON_NAM…" at bounding box center [600, 104] width 349 height 97
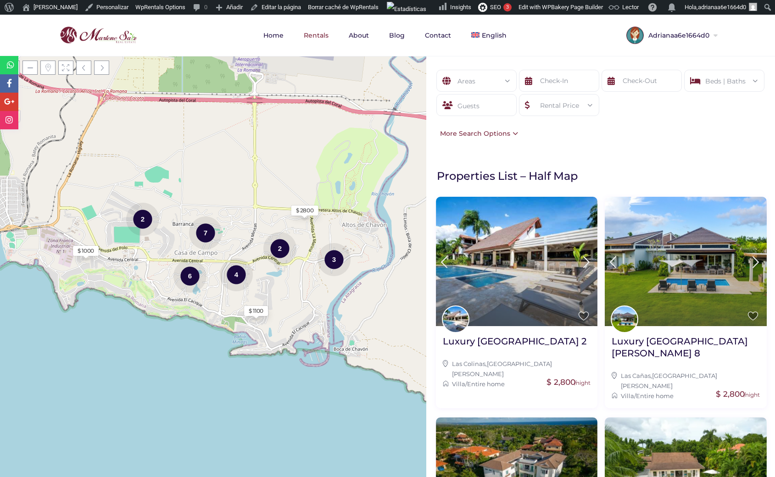
click at [483, 83] on div "Areas" at bounding box center [477, 81] width 66 height 22
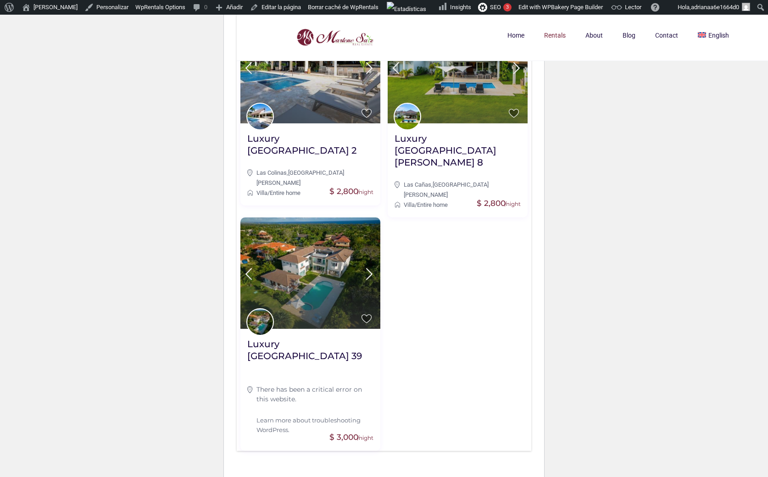
scroll to position [30, 0]
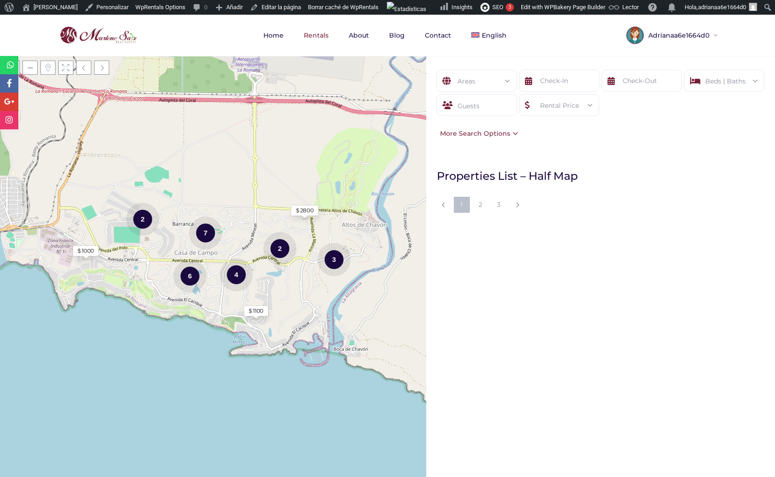
click at [473, 82] on div "Areas" at bounding box center [477, 81] width 66 height 22
click at [567, 146] on div "Areas All Areas Casa De Campo (0) Casa De Campo (0) Beds | Baths Beds 1 2 3 4 5…" at bounding box center [600, 104] width 349 height 97
click at [491, 104] on div "Guests" at bounding box center [476, 105] width 80 height 22
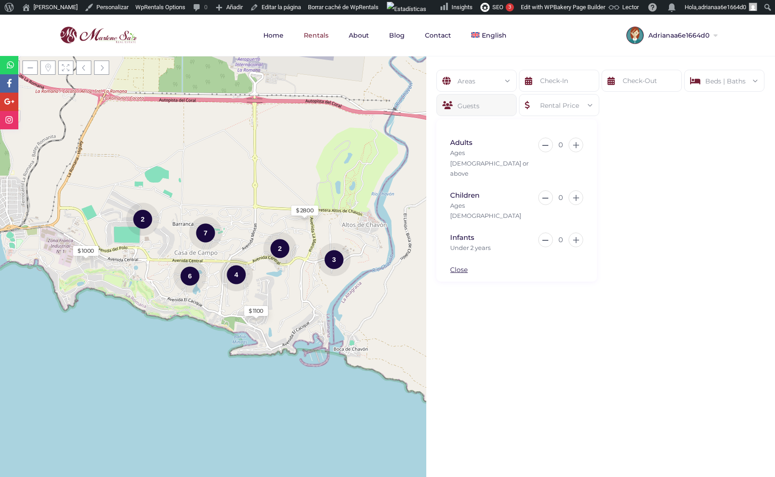
click at [477, 80] on div "Areas" at bounding box center [477, 81] width 66 height 22
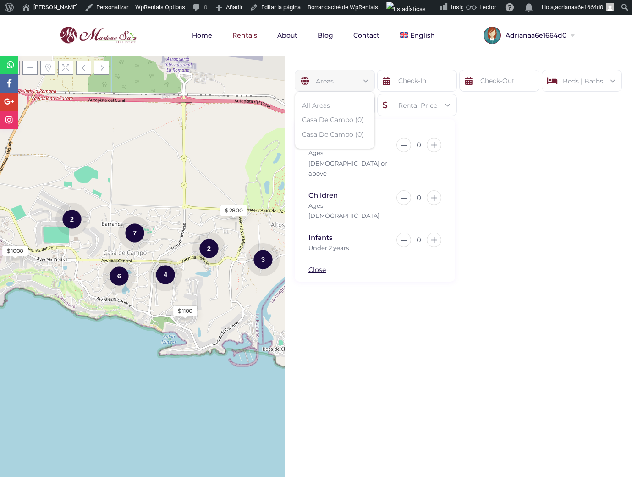
click at [499, 359] on div "Areas All Areas Casa De Campo (0) Casa De Campo (0) Beds | Baths Beds 1 2 3 4 5…" at bounding box center [459, 266] width 348 height 421
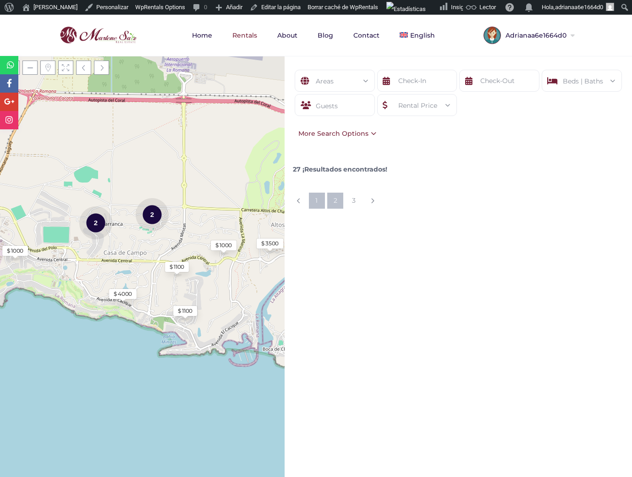
click at [337, 202] on link "2" at bounding box center [335, 201] width 16 height 16
click at [462, 212] on div "27 ¡Resultados encontrados! 1 2 3" at bounding box center [458, 187] width 357 height 61
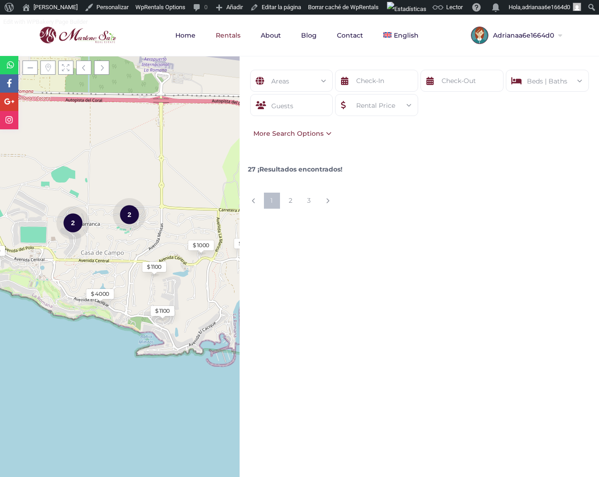
click at [461, 285] on div "Areas All Areas [GEOGRAPHIC_DATA][PERSON_NAME] (0) [GEOGRAPHIC_DATA][PERSON_NAM…" at bounding box center [418, 266] width 359 height 421
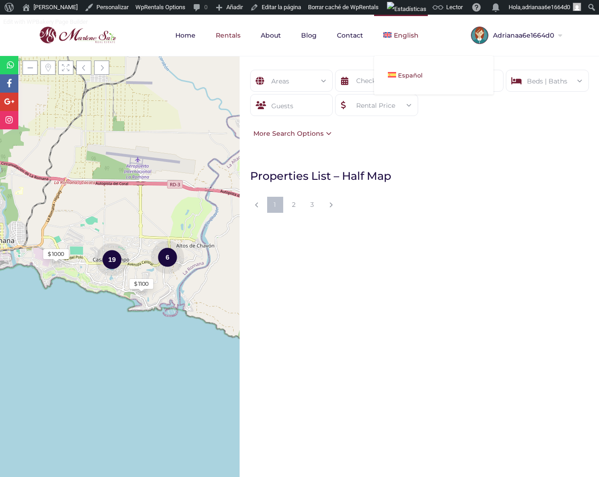
click at [400, 72] on span "Español" at bounding box center [410, 75] width 25 height 7
click at [393, 314] on div "Areas All Areas [GEOGRAPHIC_DATA][PERSON_NAME] (0) [GEOGRAPHIC_DATA][PERSON_NAM…" at bounding box center [418, 266] width 359 height 421
click at [407, 360] on div "Areas All Areas [GEOGRAPHIC_DATA][PERSON_NAME] (0) [GEOGRAPHIC_DATA][PERSON_NAM…" at bounding box center [418, 266] width 359 height 421
click at [465, 348] on div "Areas All Areas [GEOGRAPHIC_DATA][PERSON_NAME] (0) [GEOGRAPHIC_DATA][PERSON_NAM…" at bounding box center [418, 266] width 359 height 421
click at [169, 253] on div "6" at bounding box center [167, 257] width 33 height 34
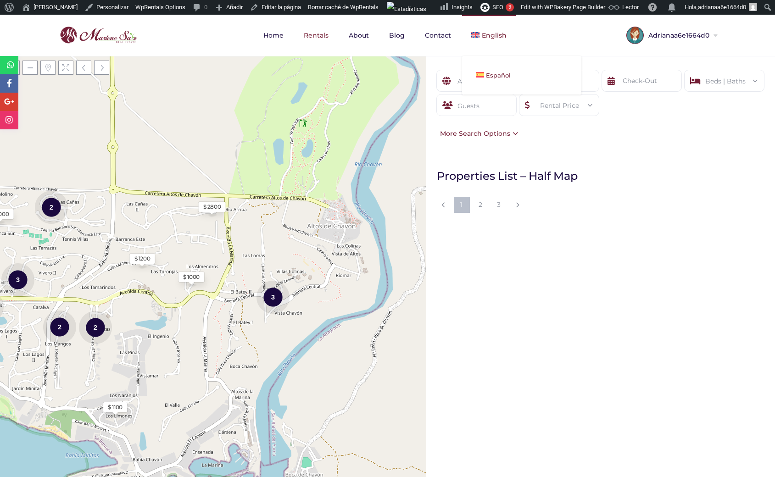
click at [485, 79] on link "Español" at bounding box center [521, 75] width 119 height 20
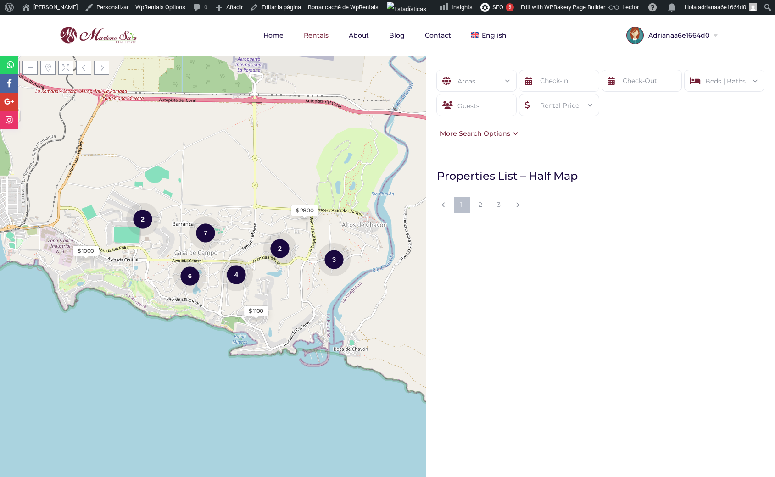
click at [464, 83] on div "Areas" at bounding box center [477, 81] width 66 height 22
click at [619, 237] on div "Areas All Areas [GEOGRAPHIC_DATA][PERSON_NAME] (0) [GEOGRAPHIC_DATA][PERSON_NAM…" at bounding box center [600, 266] width 349 height 421
click at [478, 91] on div "Areas" at bounding box center [477, 81] width 66 height 22
click at [495, 327] on div "Areas All Areas [GEOGRAPHIC_DATA][PERSON_NAME] (0) [GEOGRAPHIC_DATA][PERSON_NAM…" at bounding box center [600, 266] width 349 height 421
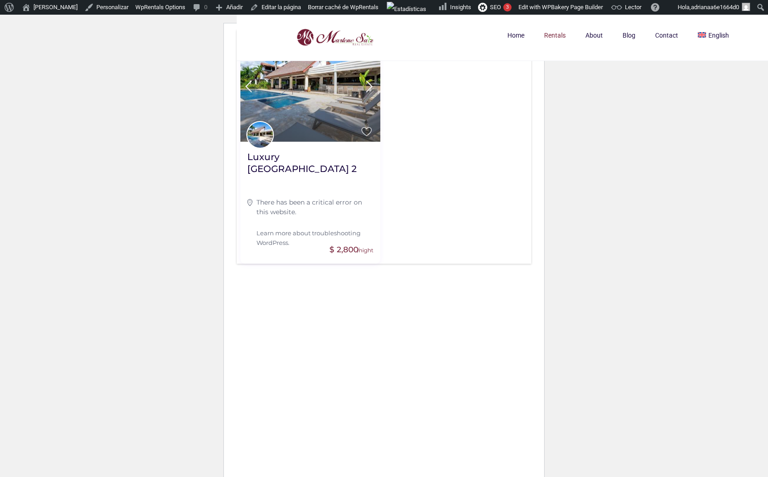
click at [525, 319] on div "Adrianaa6e1664d0 My Profile My Listings Add New Listing Favorites Reservations …" at bounding box center [384, 268] width 294 height 477
click at [640, 308] on html "Todos los sitios Sitios Dominios Acerca de WordPress Únete [PERSON_NAME] Escrit…" at bounding box center [384, 238] width 768 height 477
click at [619, 349] on html "Todos los sitios Sitios Dominios Acerca de WordPress Únete [PERSON_NAME] Escrit…" at bounding box center [384, 238] width 768 height 477
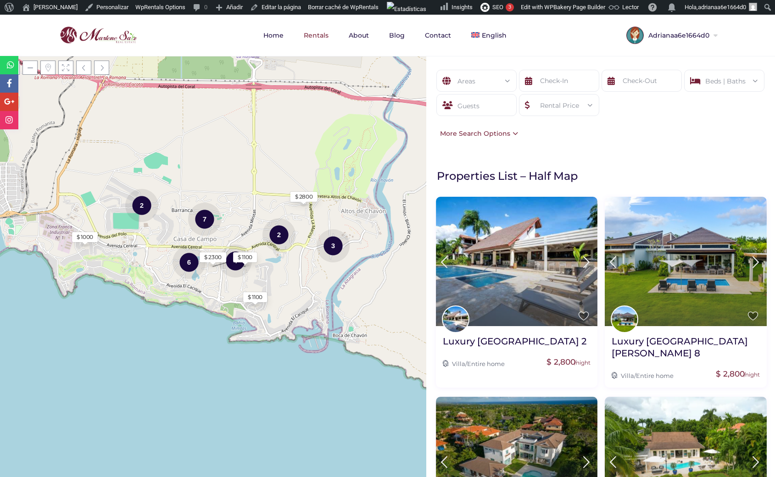
click at [474, 82] on div "Areas" at bounding box center [477, 81] width 66 height 22
click at [570, 152] on div "Areas All Areas Casa De Campo (0) Casa De Campo (0) Beds | Baths Beds 1 2 3 4 5…" at bounding box center [600, 104] width 349 height 97
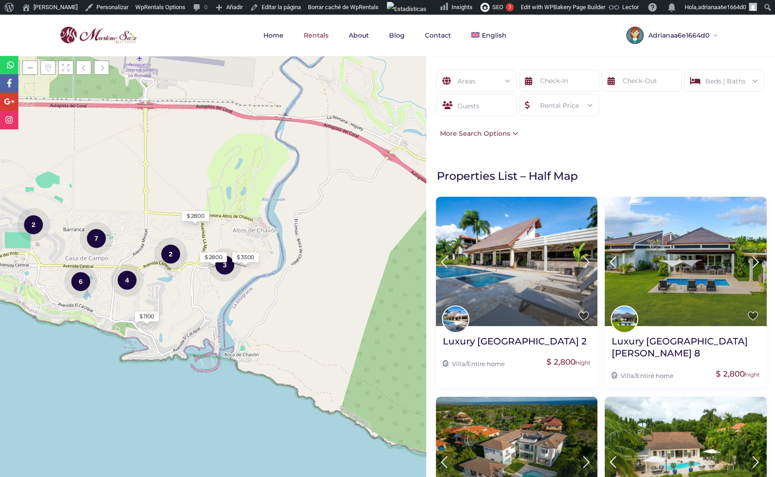
click at [482, 80] on div "Areas" at bounding box center [477, 81] width 66 height 22
click at [575, 104] on div "Rental Price" at bounding box center [559, 105] width 66 height 22
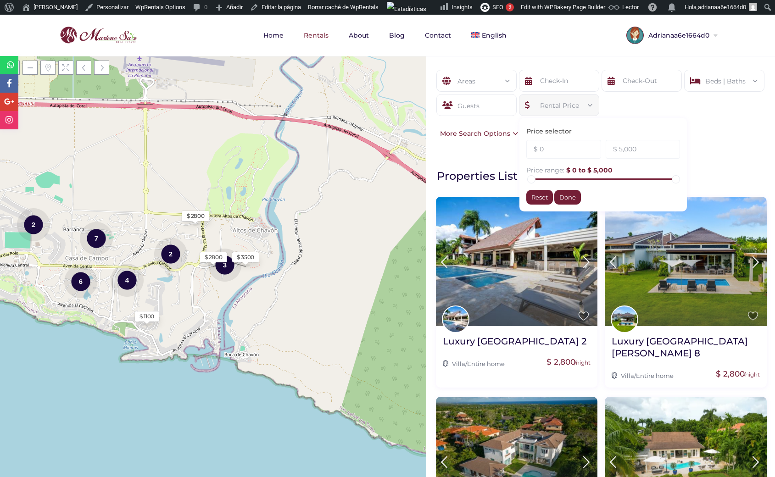
click at [494, 108] on div "Guests" at bounding box center [476, 105] width 80 height 22
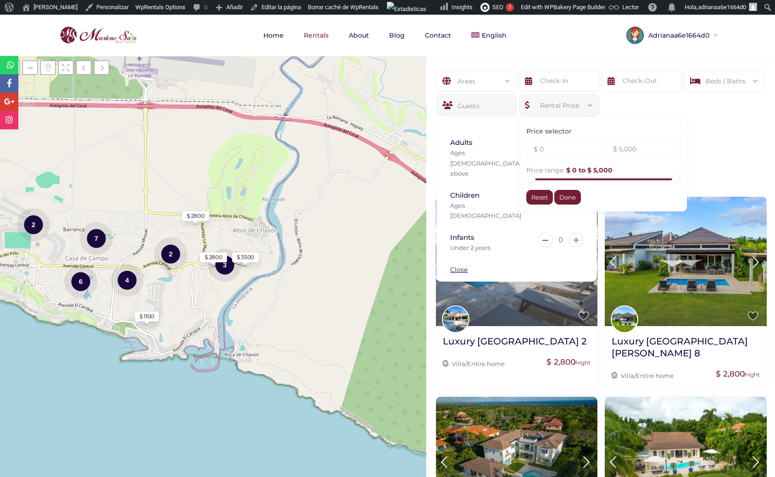
click at [712, 121] on form "Areas All Areas Casa De Campo (0) Casa De Campo (0) Beds | Baths Beds 1 2 3 4 5…" at bounding box center [600, 99] width 330 height 59
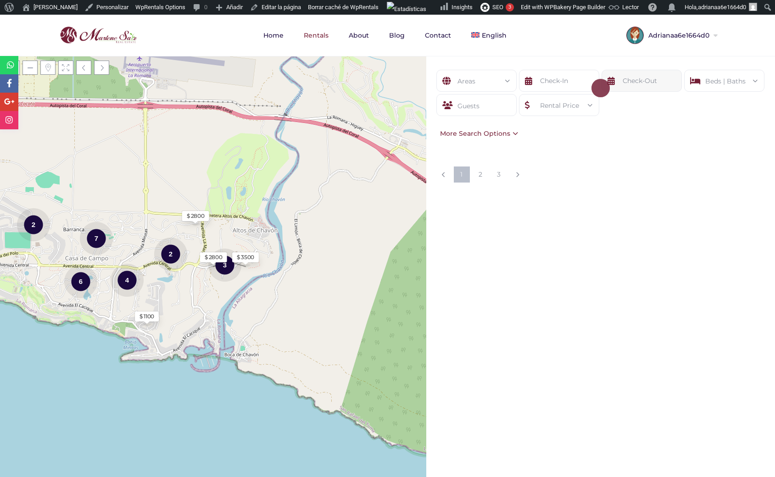
click at [629, 84] on input "text" at bounding box center [641, 81] width 80 height 22
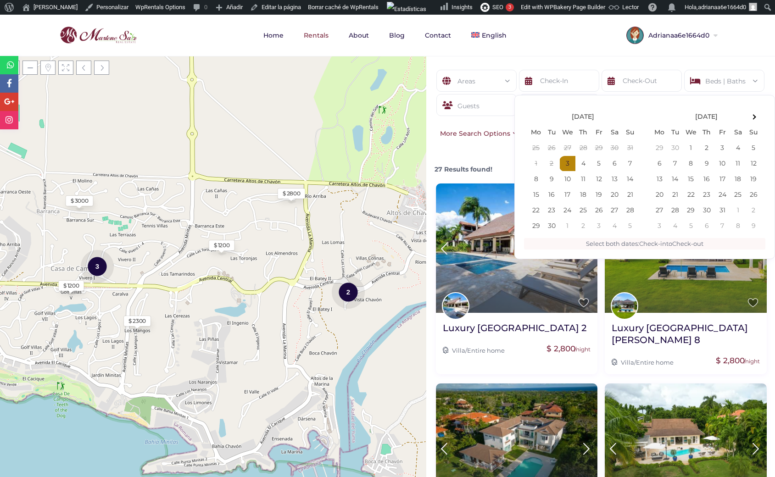
click at [709, 72] on div "Beds | Baths" at bounding box center [724, 81] width 66 height 22
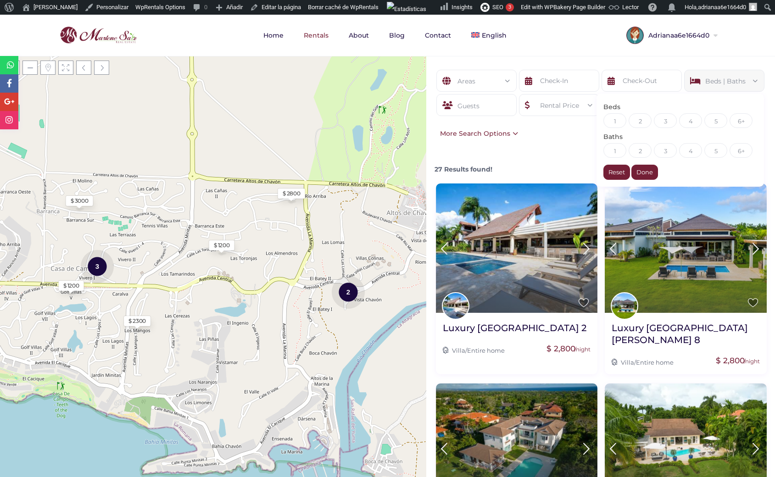
click at [579, 63] on div "Areas All Areas Casa De Campo (0) Casa De Campo (0) Beds | Baths Beds 1 2 3 4 5…" at bounding box center [600, 104] width 349 height 97
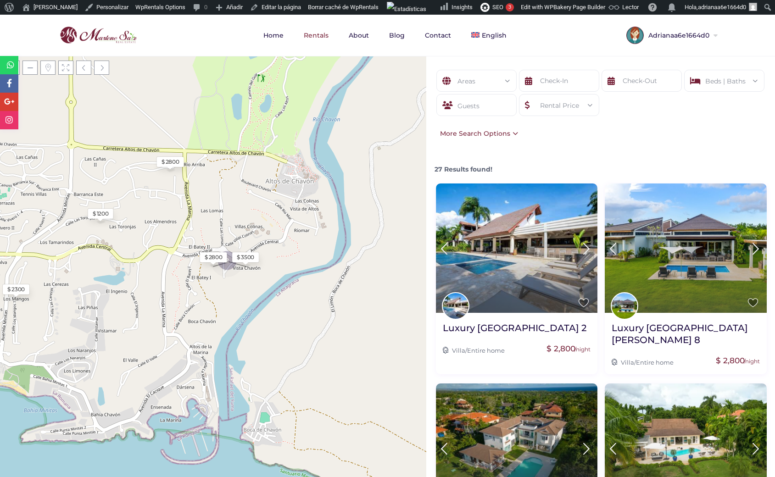
click at [210, 256] on div "$ 2800" at bounding box center [214, 257] width 18 height 8
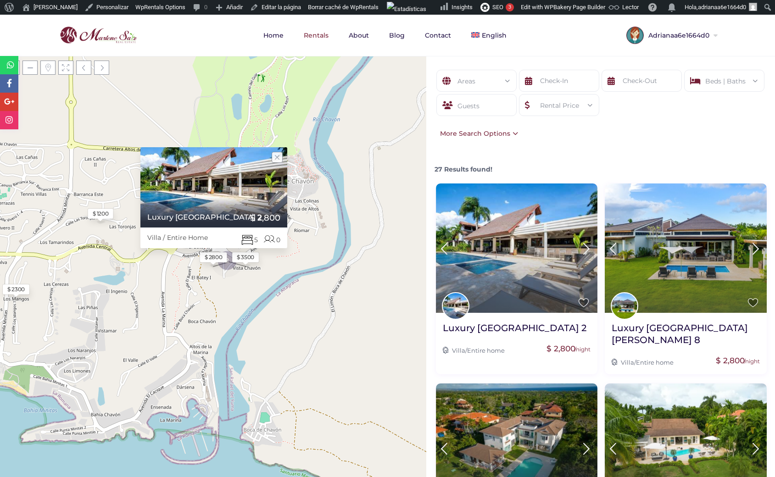
click at [189, 237] on div "Villa / Entire Home" at bounding box center [177, 237] width 74 height 21
click at [152, 238] on div "Villa / Entire Home" at bounding box center [177, 237] width 74 height 21
click at [183, 237] on div "Villa / Entire Home" at bounding box center [177, 237] width 74 height 21
click at [150, 236] on div "Villa / Entire Home" at bounding box center [177, 237] width 74 height 21
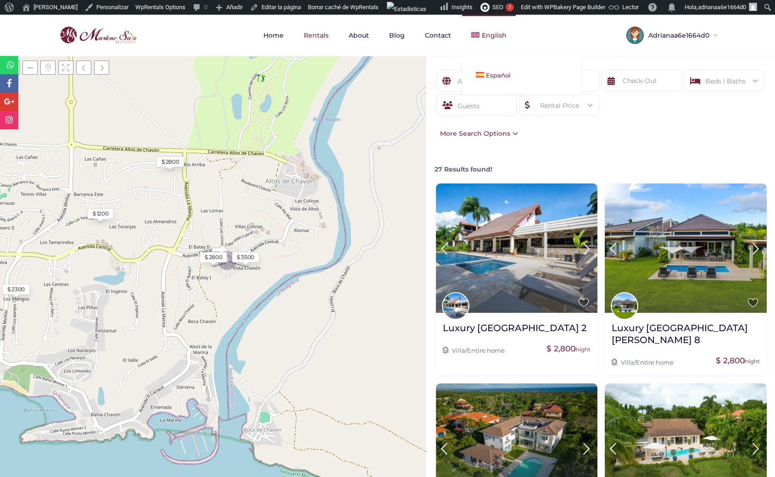
click at [487, 75] on span "Español" at bounding box center [498, 75] width 25 height 7
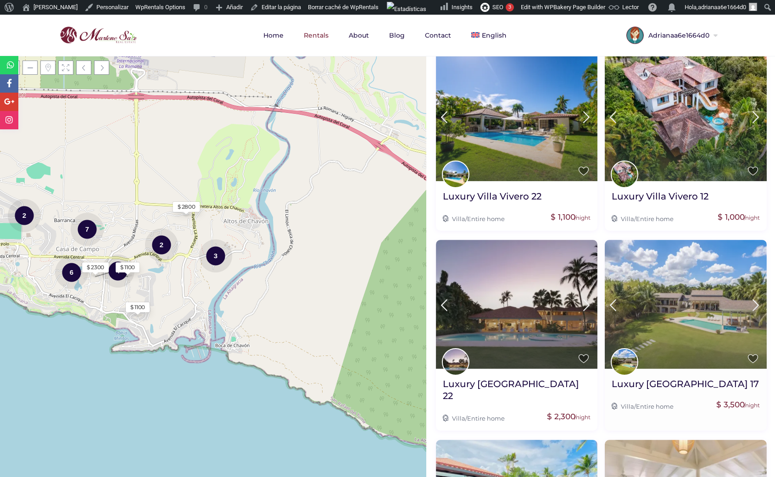
scroll to position [548, 0]
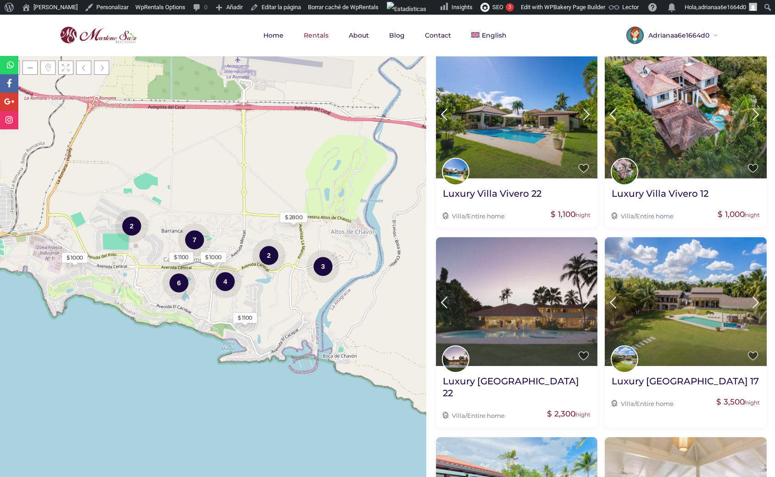
click at [597, 202] on div "Properties List – Half Map Share this: Click to share on Facebook (Opens in new…" at bounding box center [600, 113] width 358 height 1006
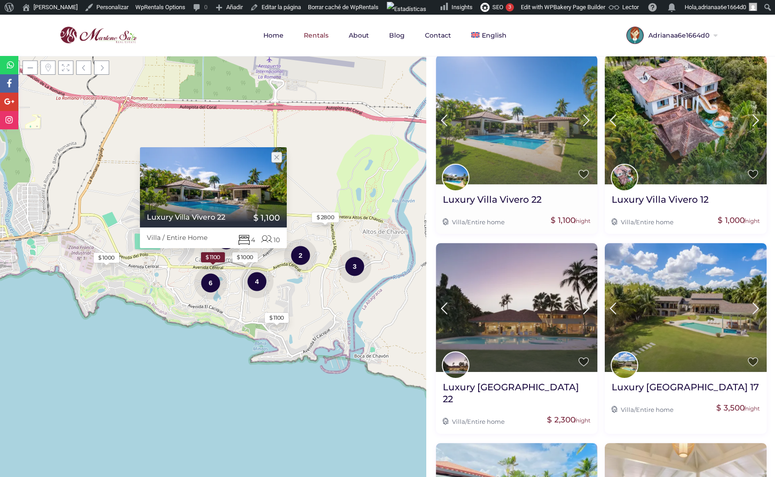
scroll to position [541, 0]
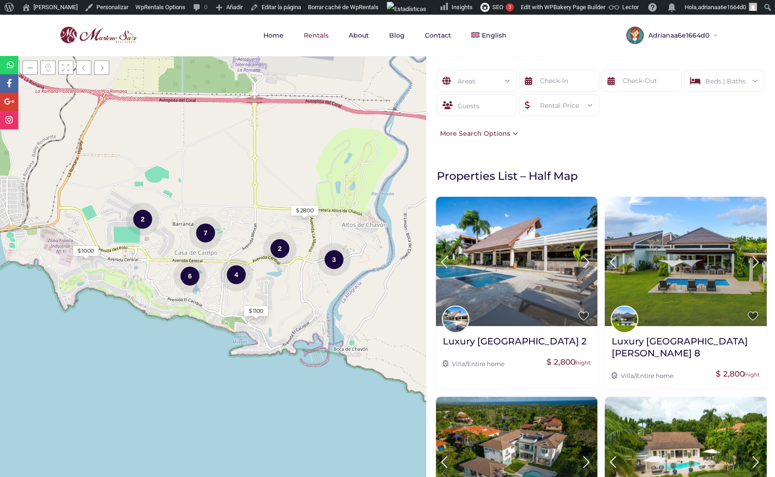
click at [466, 79] on div "Areas" at bounding box center [477, 81] width 66 height 22
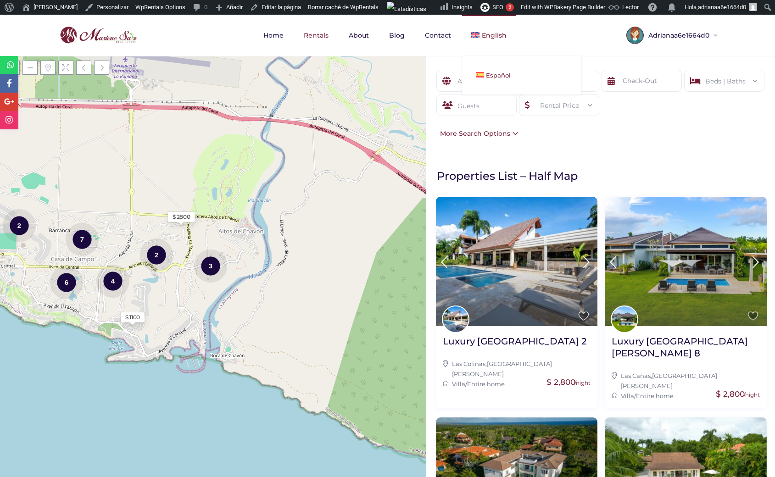
click at [486, 68] on link "Español" at bounding box center [521, 75] width 119 height 20
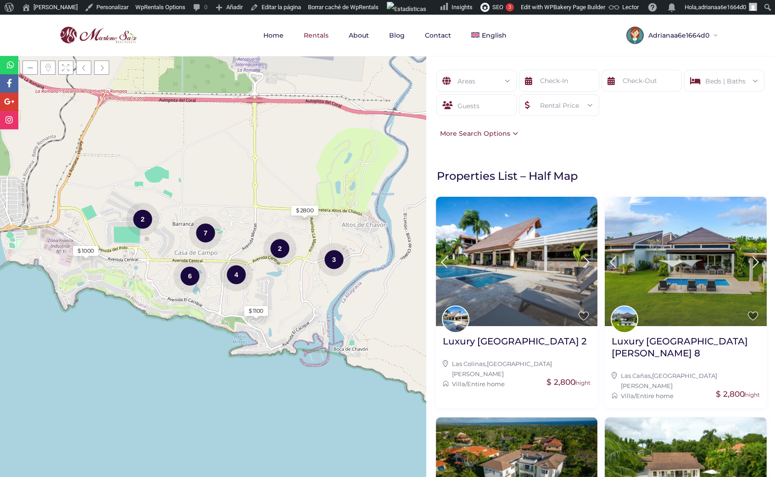
click at [484, 85] on div "Areas" at bounding box center [477, 81] width 66 height 22
click at [466, 124] on li "- Polo (1)" at bounding box center [476, 131] width 79 height 14
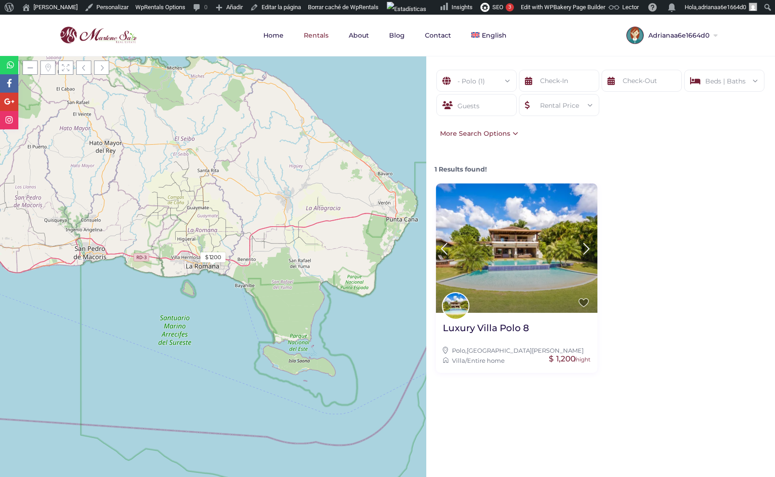
click at [494, 82] on div "- Polo (1)" at bounding box center [477, 81] width 66 height 22
click at [476, 141] on li "- Rio Arriba (0)" at bounding box center [476, 145] width 79 height 14
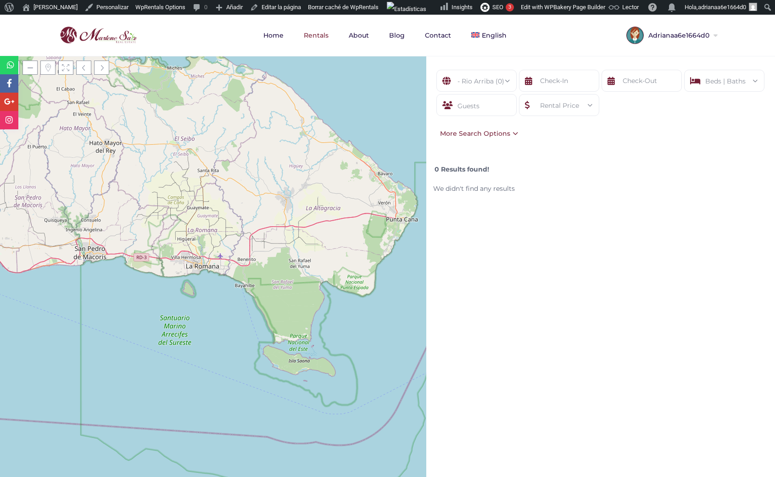
click at [476, 79] on div "- Rio Arriba (0)" at bounding box center [477, 81] width 66 height 22
click at [471, 127] on li "- Polo (1)" at bounding box center [476, 131] width 79 height 14
click at [479, 81] on div "- Polo (1)" at bounding box center [477, 81] width 66 height 22
click at [461, 175] on li "- Vivero (3)" at bounding box center [476, 174] width 79 height 14
click at [504, 134] on div "More Search Options" at bounding box center [476, 133] width 83 height 10
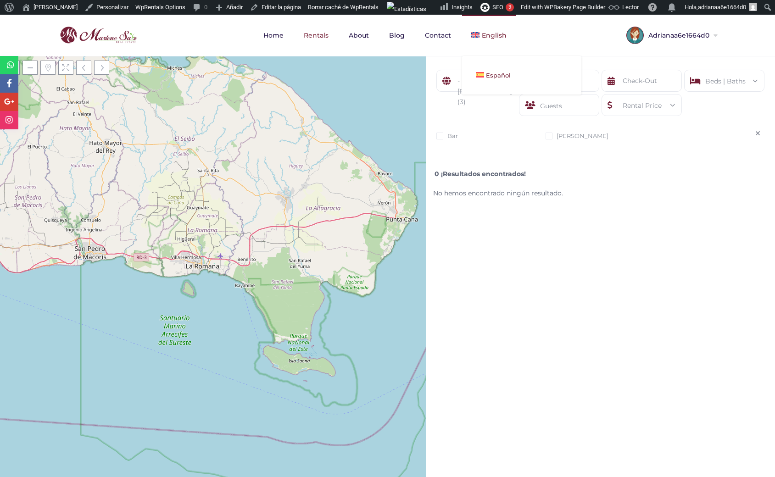
click at [486, 70] on link "Español" at bounding box center [521, 75] width 119 height 20
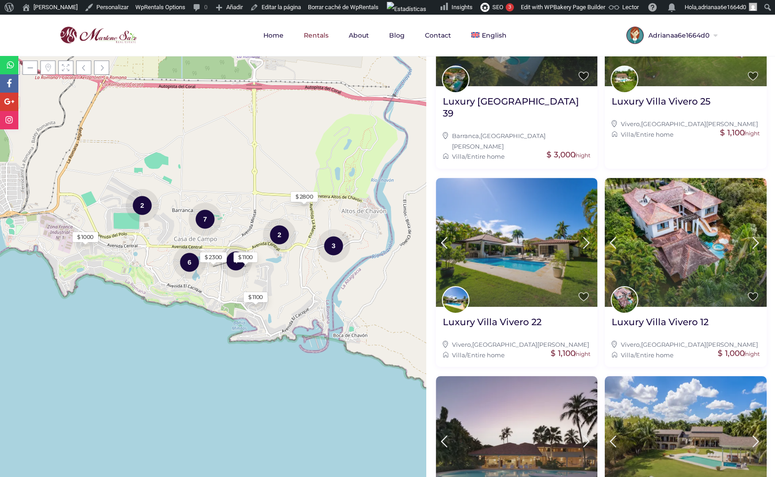
scroll to position [459, 0]
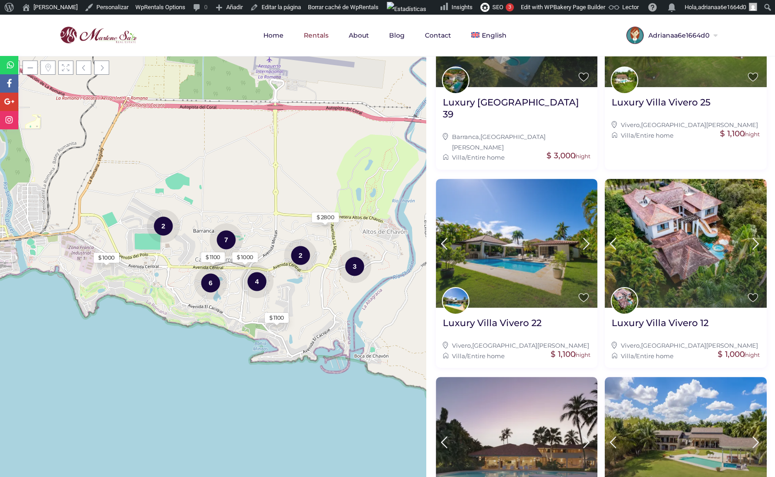
click at [301, 255] on div "2" at bounding box center [300, 255] width 33 height 34
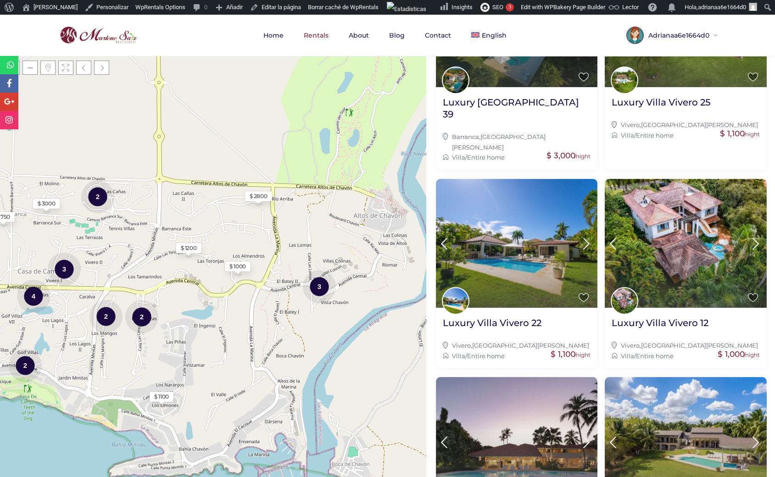
click at [238, 265] on div "$ 1000" at bounding box center [237, 266] width 17 height 8
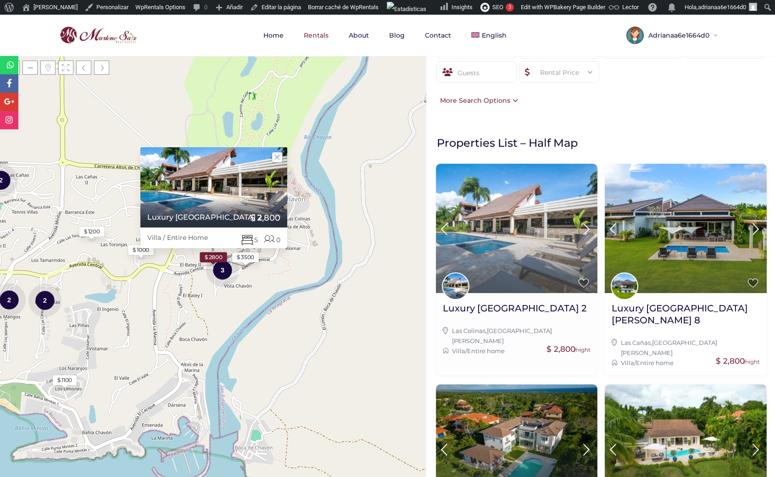
scroll to position [0, 0]
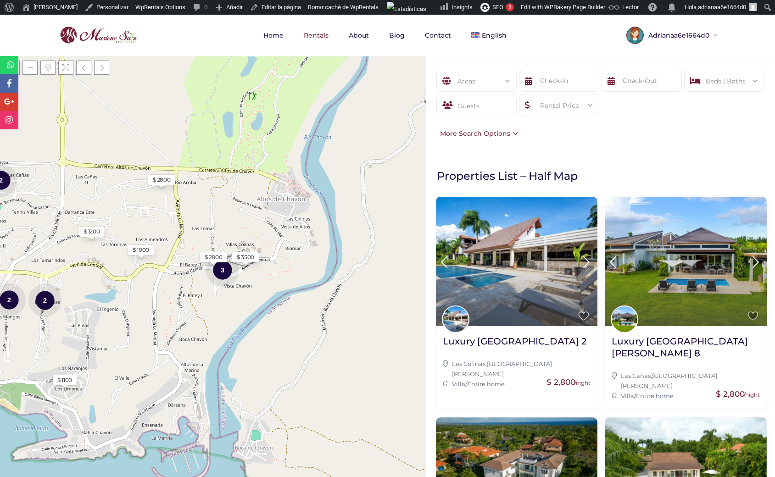
click at [489, 82] on div "Areas" at bounding box center [477, 81] width 66 height 22
click at [466, 125] on li "[GEOGRAPHIC_DATA][PERSON_NAME] (27)" at bounding box center [476, 124] width 79 height 22
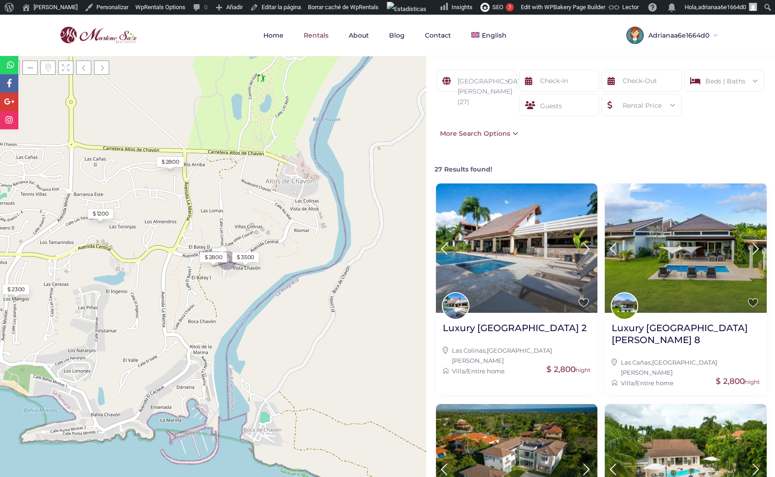
click at [481, 85] on div "[GEOGRAPHIC_DATA] (27)" at bounding box center [477, 91] width 66 height 43
click at [477, 141] on li "- Barranca (1)" at bounding box center [476, 141] width 79 height 14
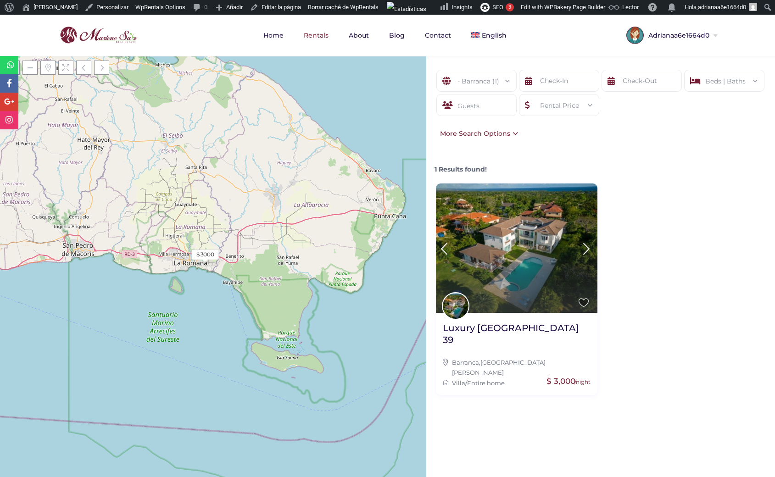
click at [491, 83] on div "- Barranca (1)" at bounding box center [477, 81] width 66 height 22
click at [475, 161] on li "- Barranca Oeste (1)" at bounding box center [476, 156] width 79 height 14
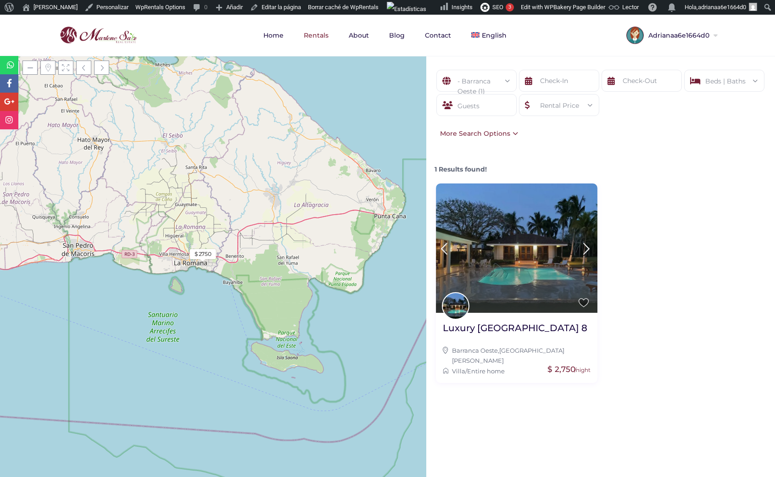
click at [482, 84] on div "- Barranca Oeste (1)" at bounding box center [477, 86] width 66 height 33
click at [463, 153] on li "- El Ingenio (1)" at bounding box center [476, 146] width 79 height 14
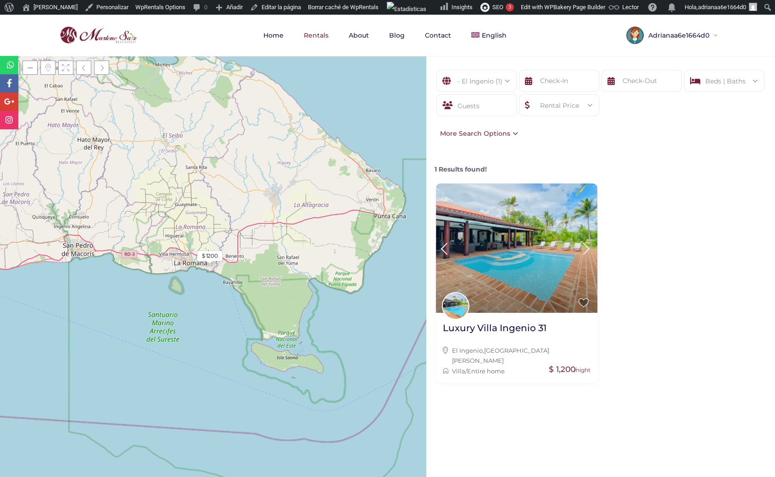
click at [490, 87] on div "- El Ingenio (1)" at bounding box center [477, 81] width 66 height 22
click at [475, 157] on li "- Las Cañas (3)" at bounding box center [476, 150] width 79 height 14
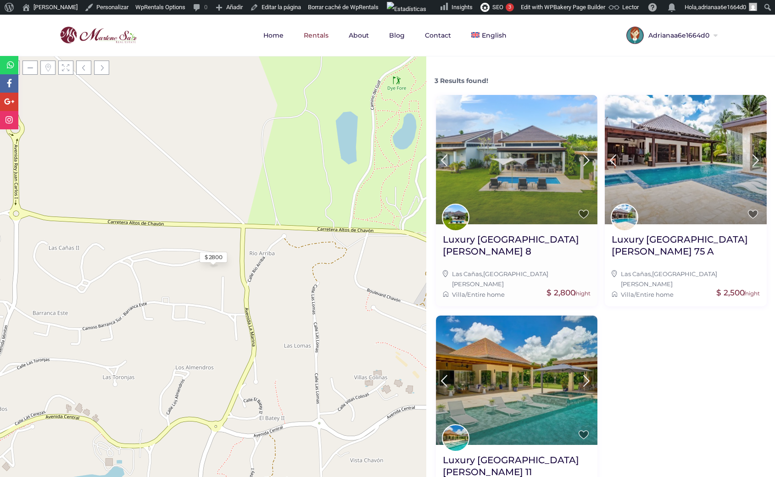
scroll to position [0, 0]
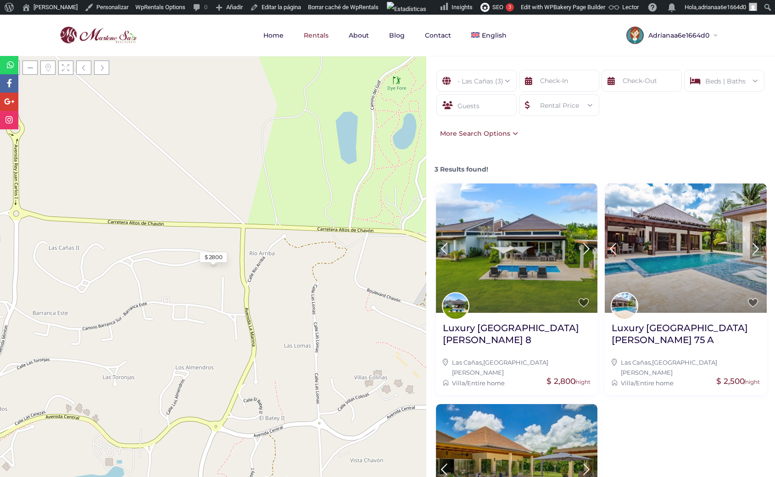
click at [487, 84] on div "- Las Cañas (3)" at bounding box center [477, 81] width 66 height 22
click at [473, 170] on li "- Vivero (3)" at bounding box center [476, 174] width 79 height 14
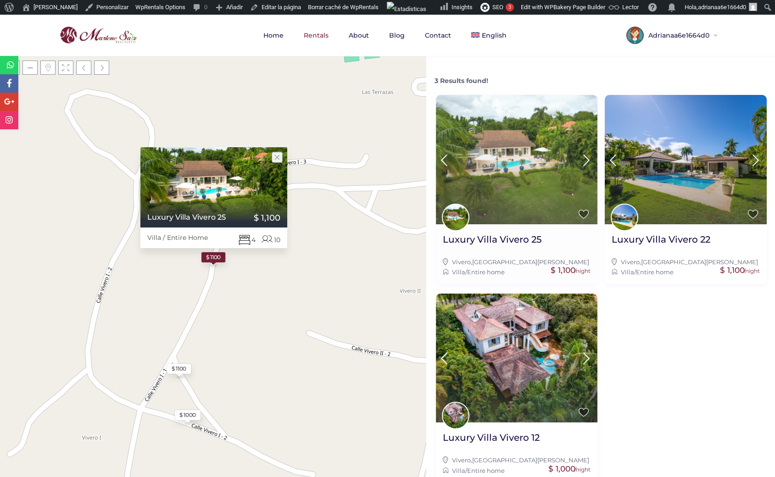
scroll to position [0, 0]
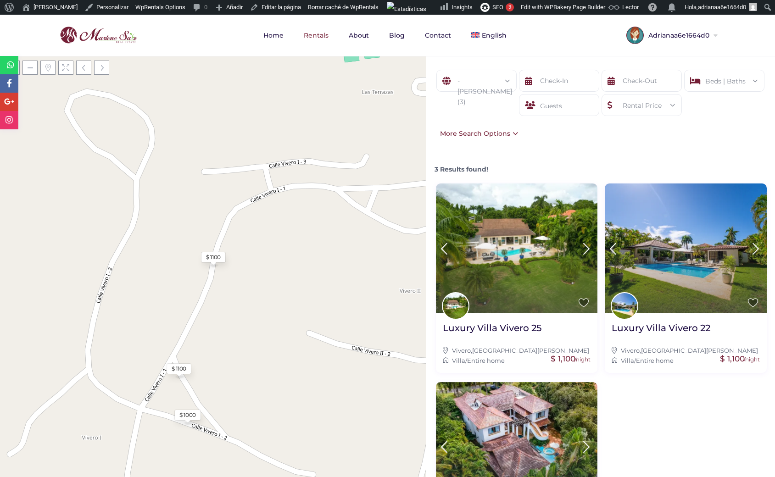
click at [506, 134] on div "More Search Options" at bounding box center [476, 133] width 83 height 10
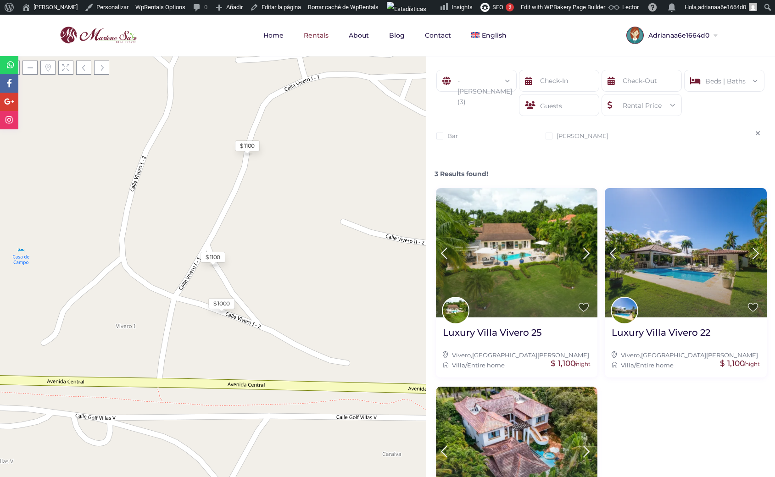
click at [620, 166] on div "3 Results found!" at bounding box center [601, 170] width 338 height 17
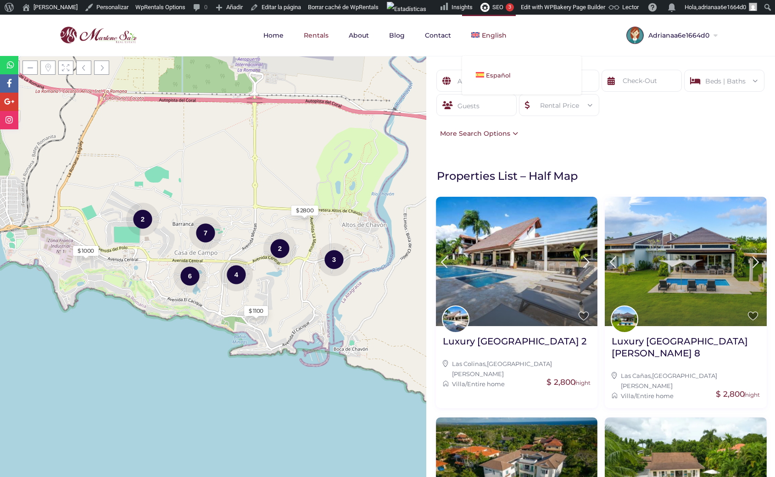
click at [489, 72] on span "Español" at bounding box center [498, 75] width 25 height 7
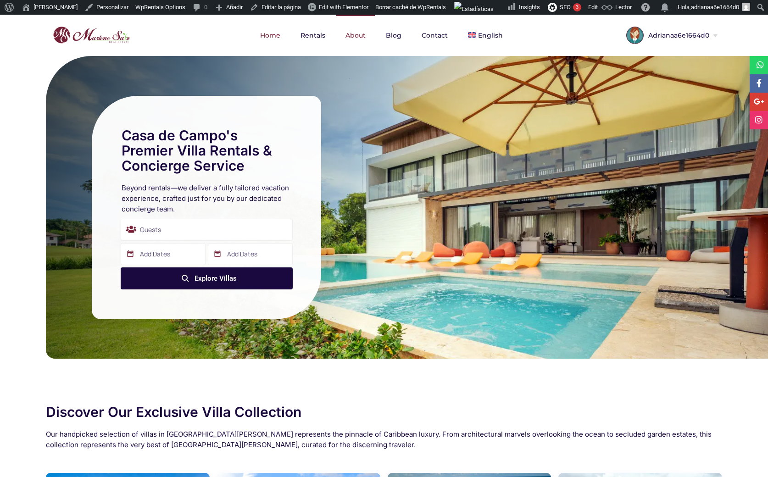
click at [350, 37] on link "About" at bounding box center [355, 35] width 39 height 41
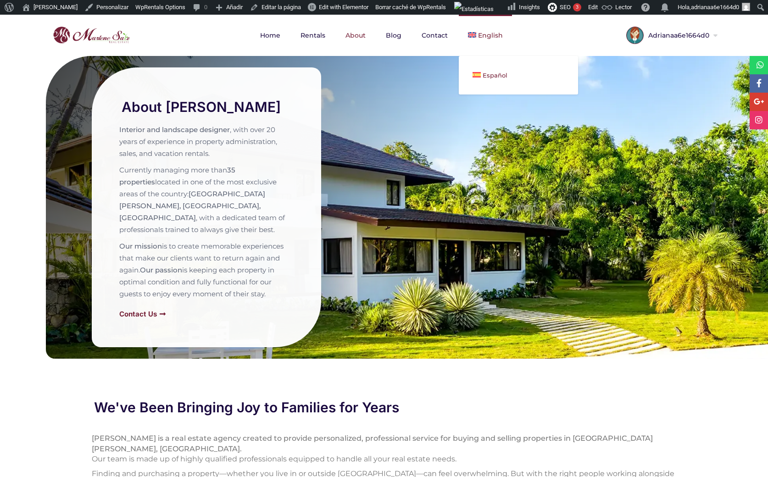
click at [490, 77] on span "Español" at bounding box center [494, 75] width 25 height 7
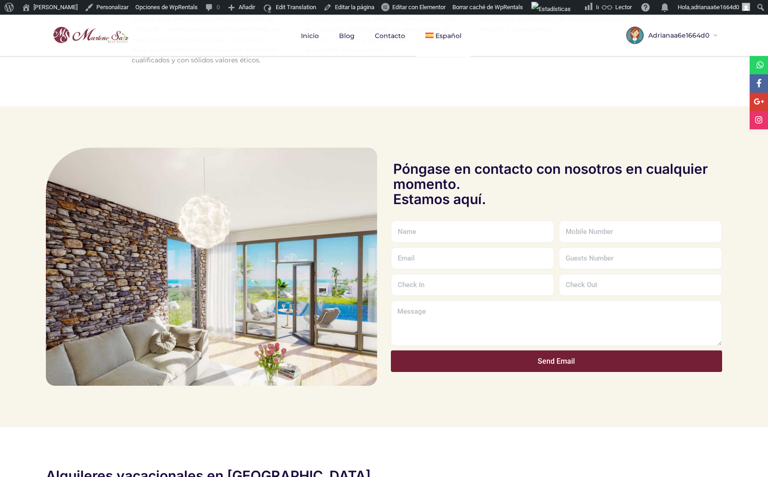
scroll to position [1336, 0]
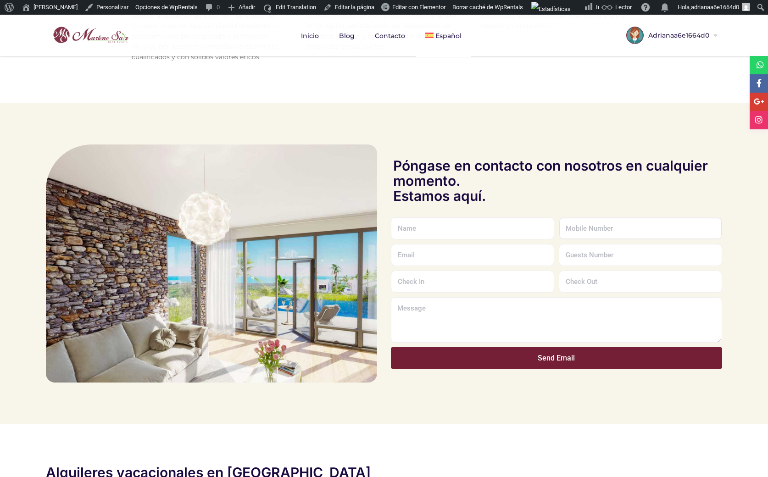
click at [594, 225] on input "text" at bounding box center [640, 228] width 163 height 22
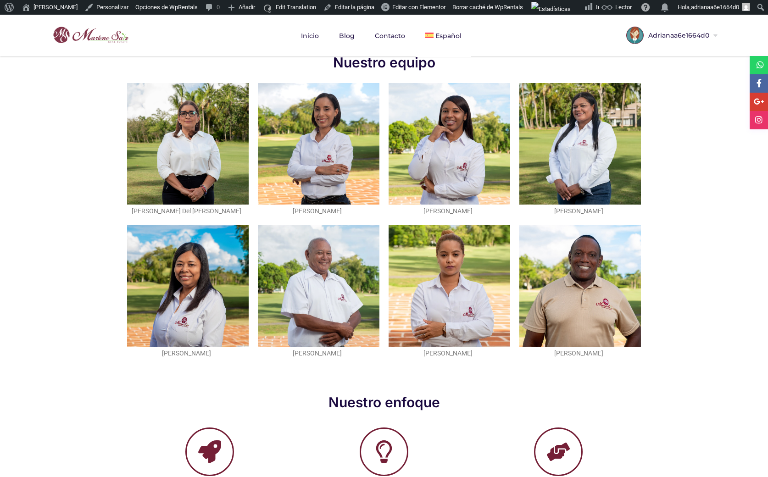
scroll to position [842, 0]
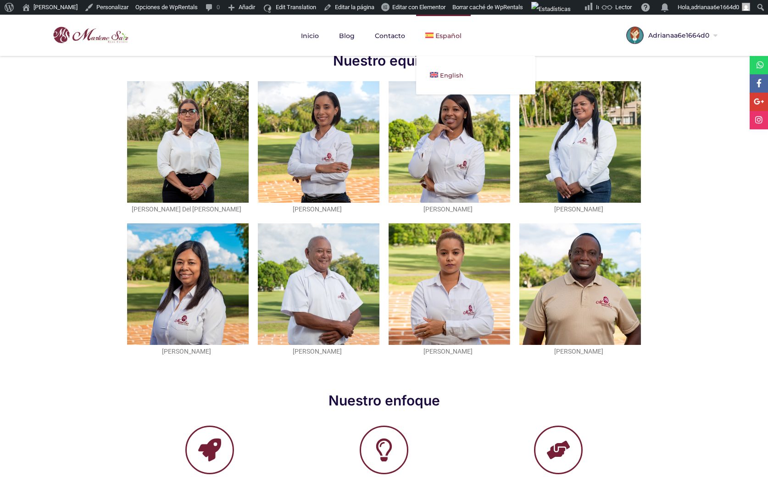
click at [448, 72] on span "English" at bounding box center [451, 75] width 23 height 7
